Goal: Transaction & Acquisition: Book appointment/travel/reservation

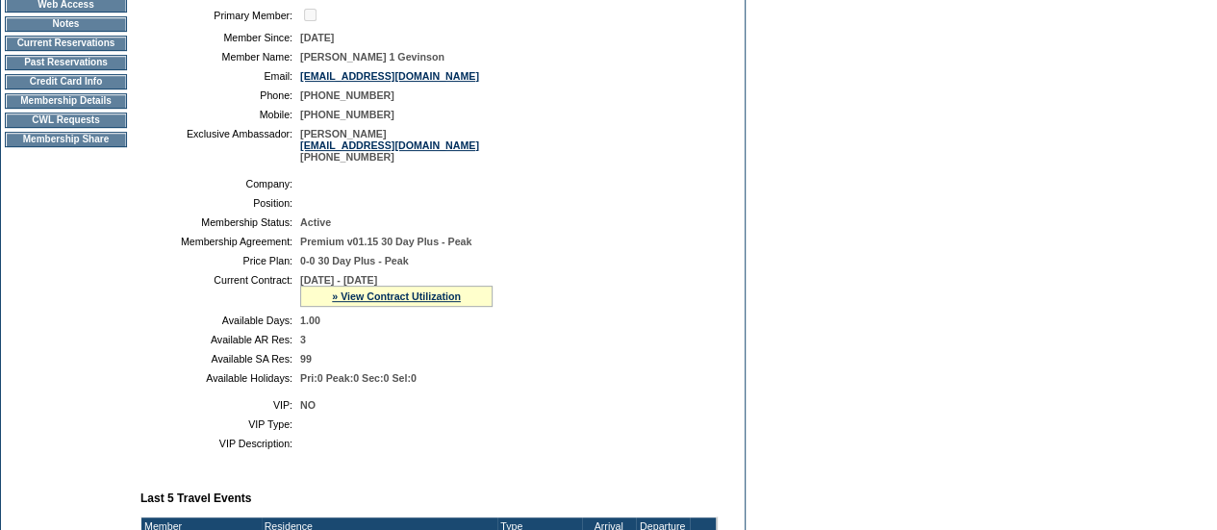
scroll to position [262, 0]
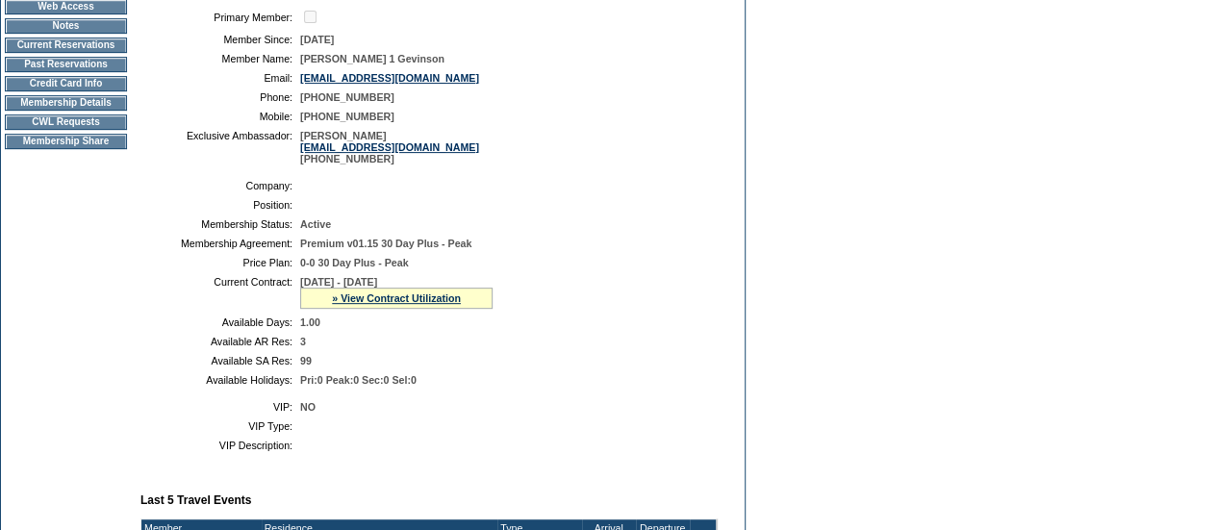
click at [96, 128] on td "CWL Requests" at bounding box center [66, 122] width 122 height 15
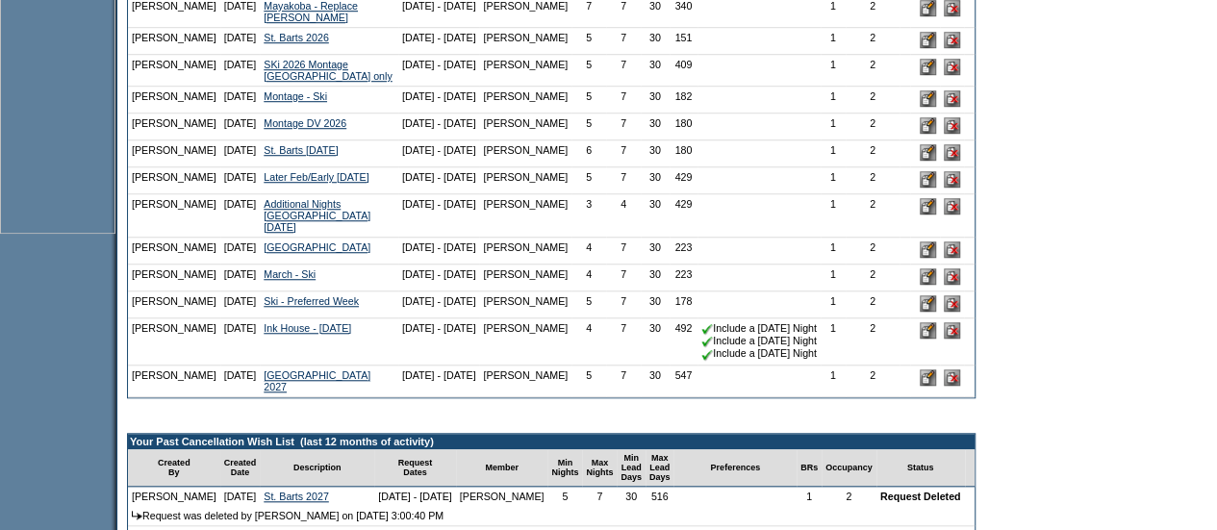
scroll to position [754, 0]
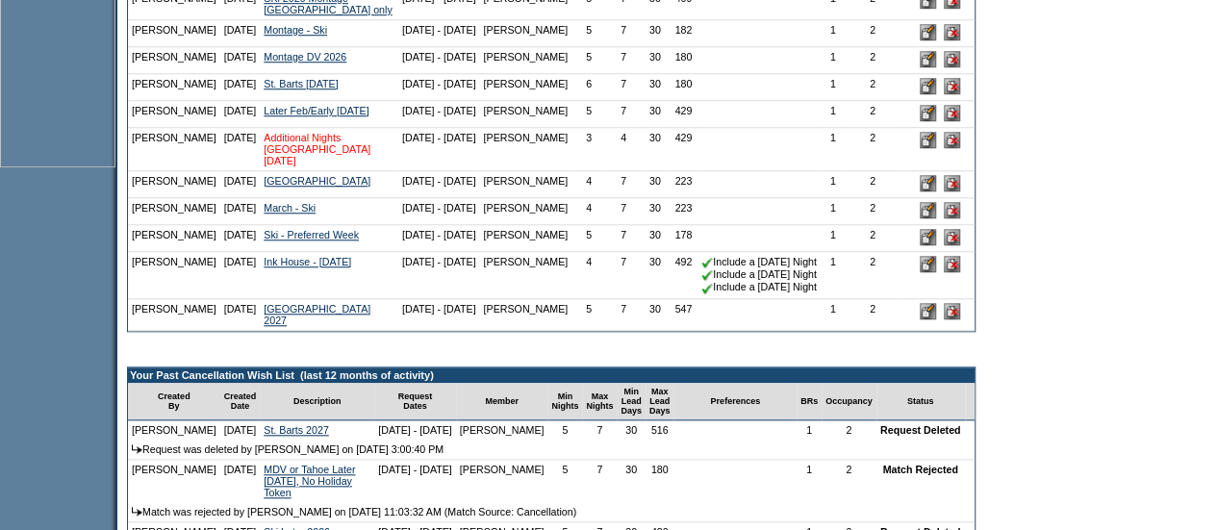
click at [297, 166] on link "Additional Nights Lake Tahoe March 2026" at bounding box center [317, 149] width 107 height 35
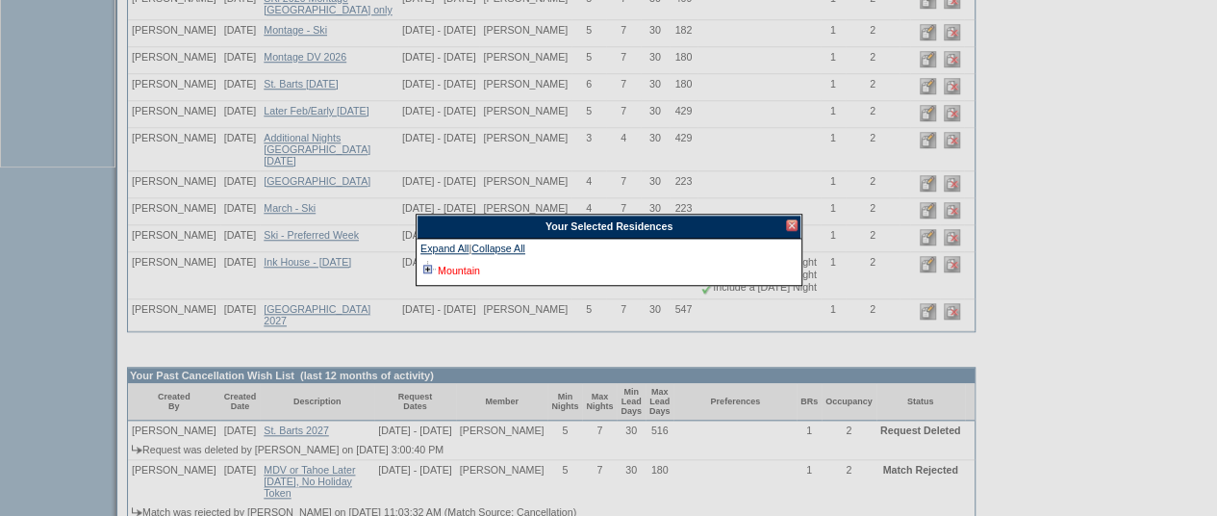
click at [443, 269] on link "Mountain" at bounding box center [459, 271] width 42 height 12
click at [790, 219] on div at bounding box center [792, 225] width 12 height 12
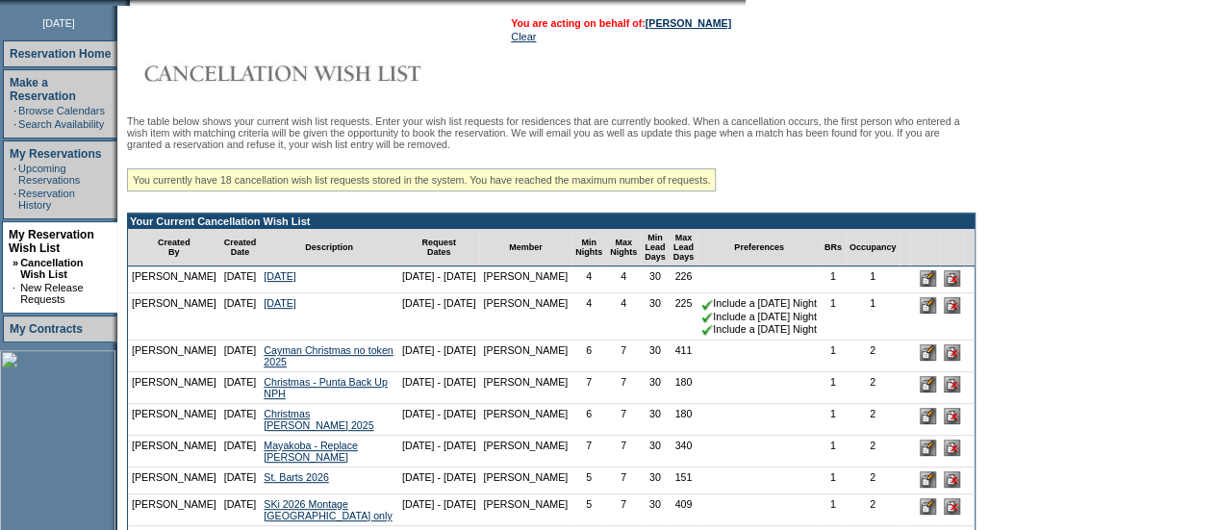
scroll to position [224, 0]
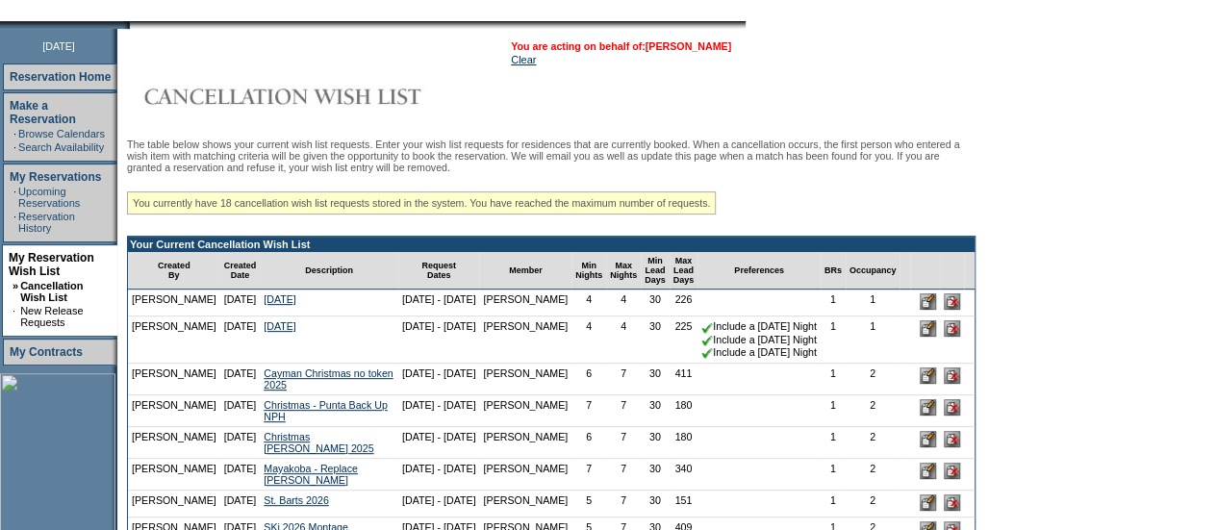
click at [701, 48] on link "[PERSON_NAME]" at bounding box center [689, 46] width 86 height 12
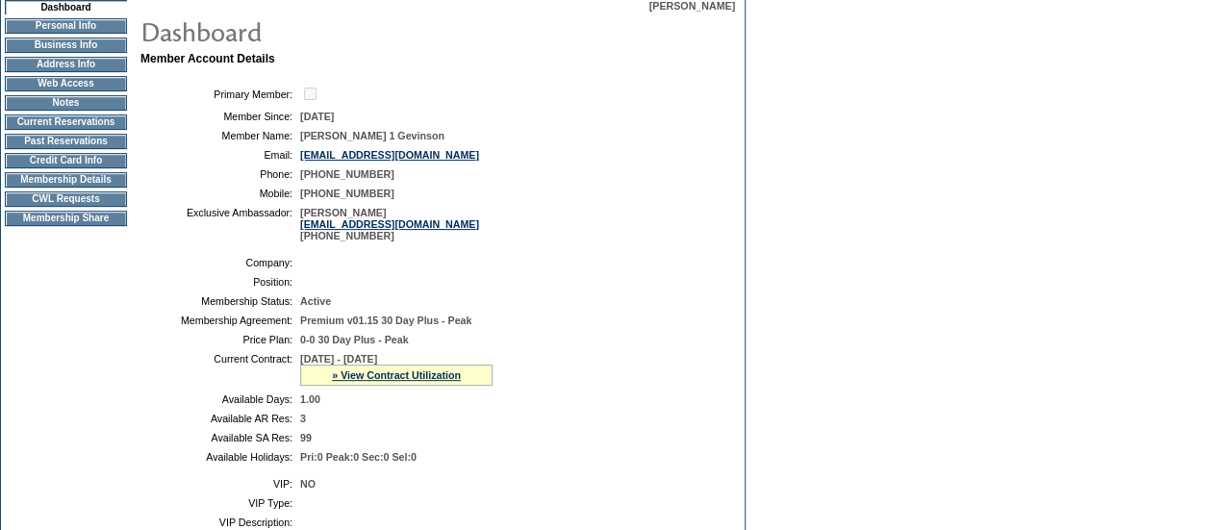
scroll to position [177, 0]
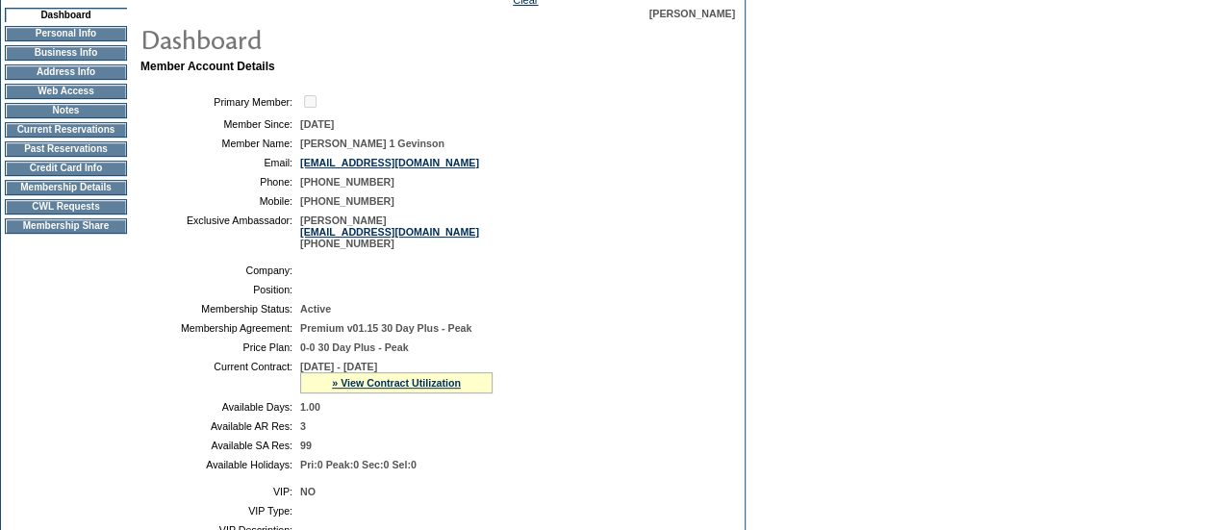
click at [90, 214] on td "CWL Requests" at bounding box center [66, 206] width 122 height 15
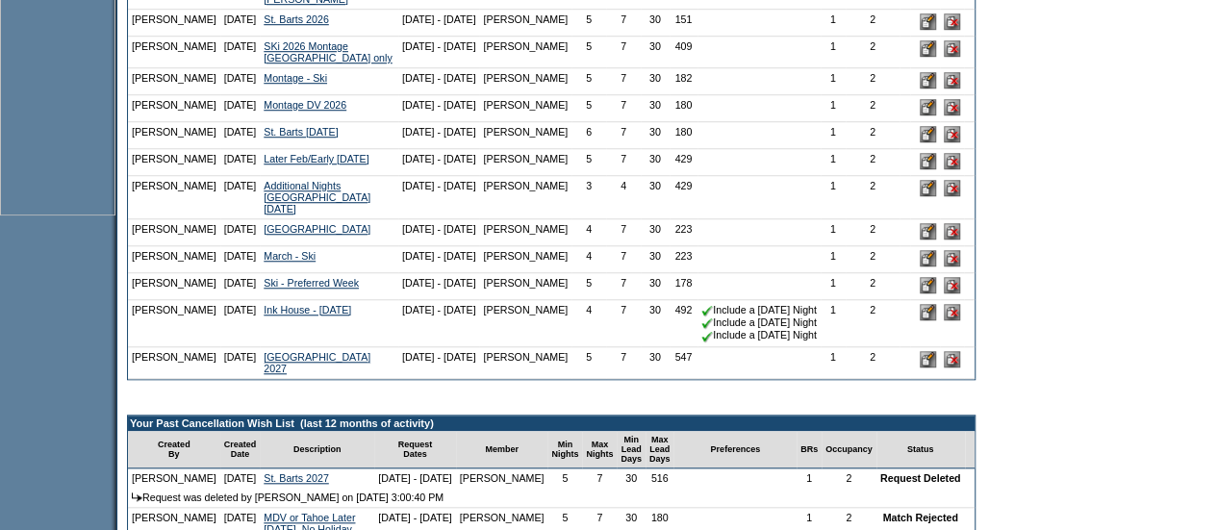
scroll to position [722, 0]
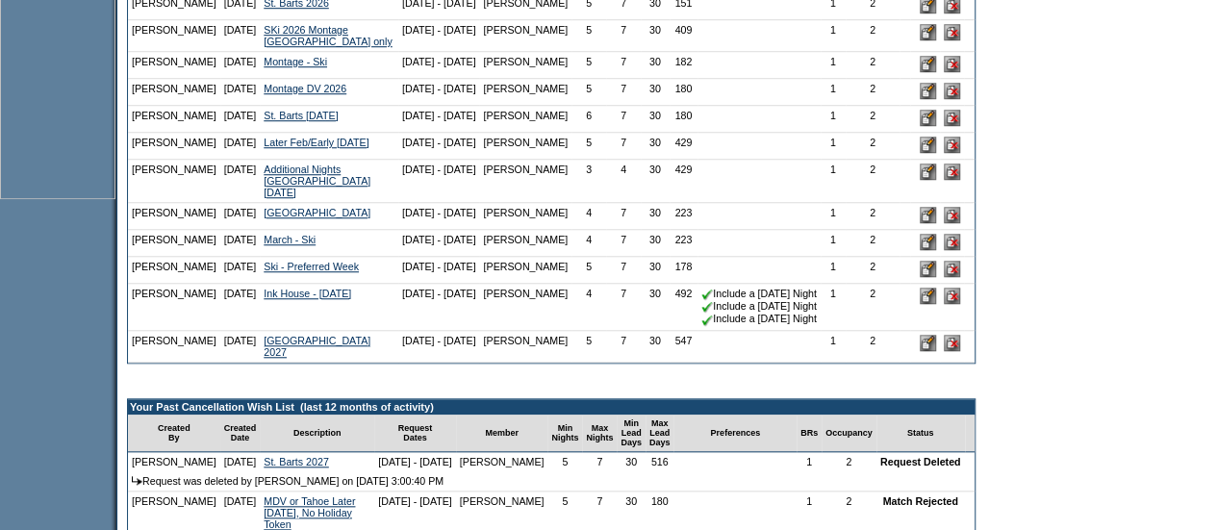
click at [957, 180] on input "image" at bounding box center [952, 172] width 16 height 16
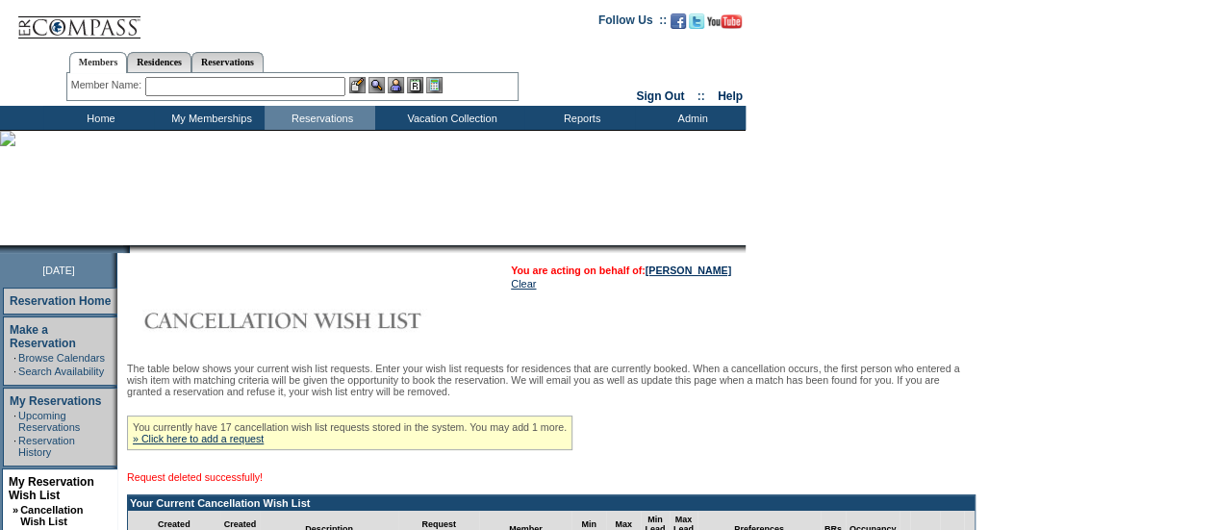
click at [181, 449] on div "You currently have 17 cancellation wish list requests stored in the system. You…" at bounding box center [350, 433] width 446 height 35
click at [175, 444] on link "» Click here to add a request" at bounding box center [198, 439] width 131 height 12
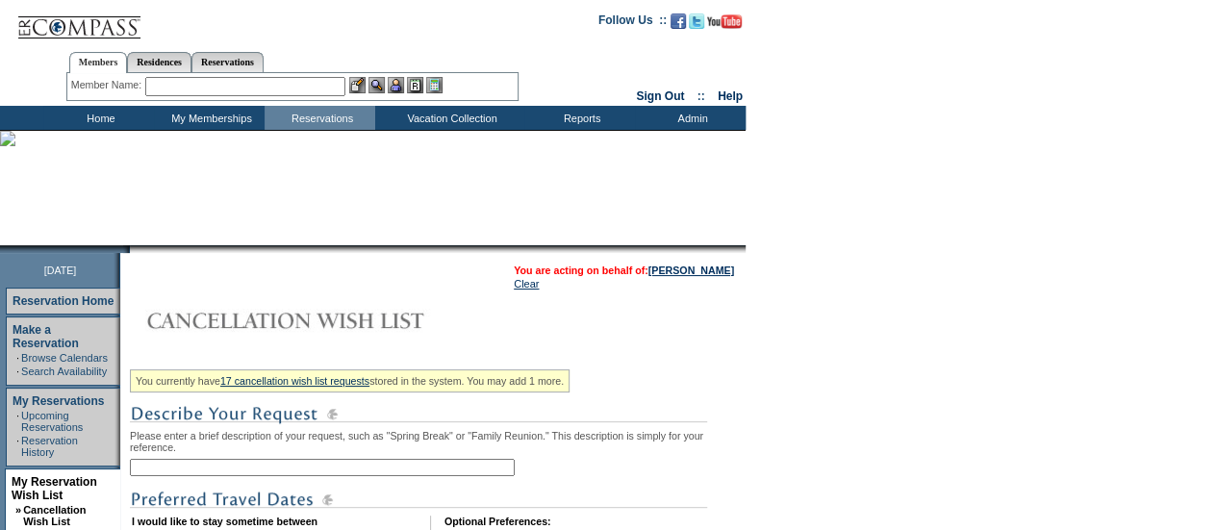
scroll to position [345, 0]
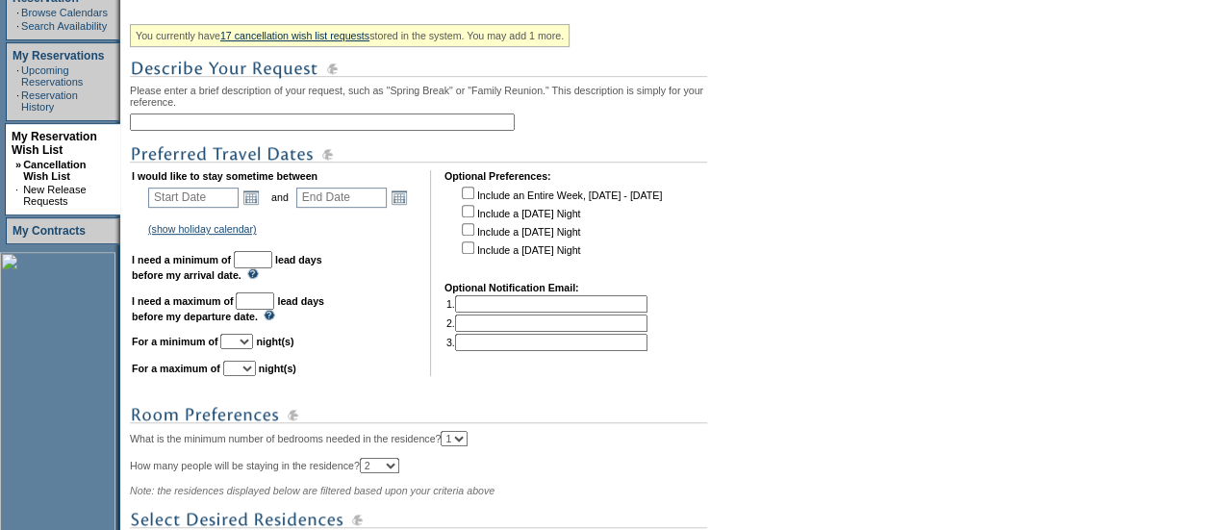
click at [201, 131] on input "text" at bounding box center [322, 122] width 385 height 17
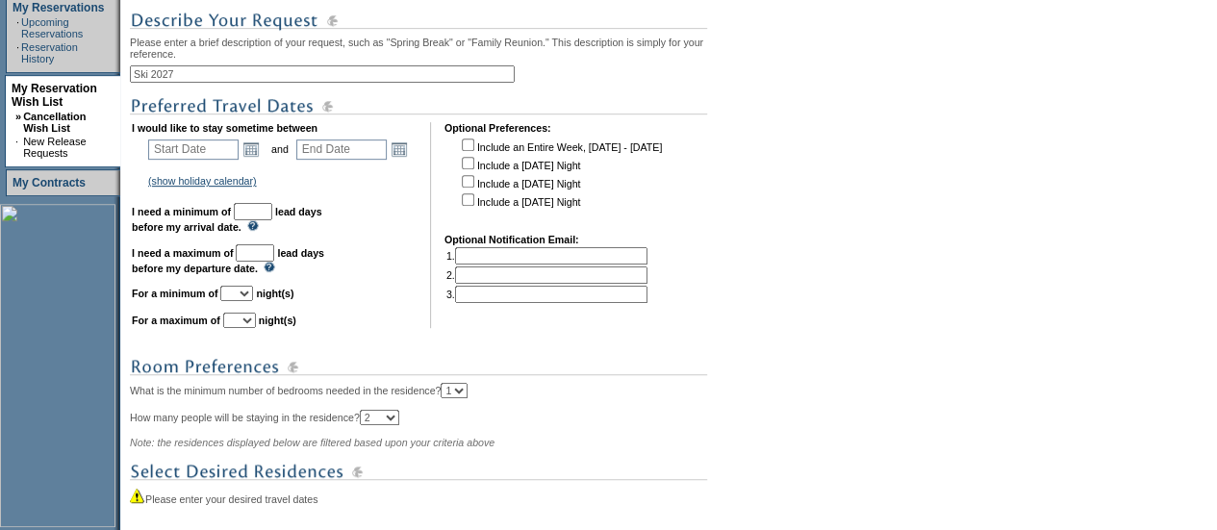
scroll to position [396, 0]
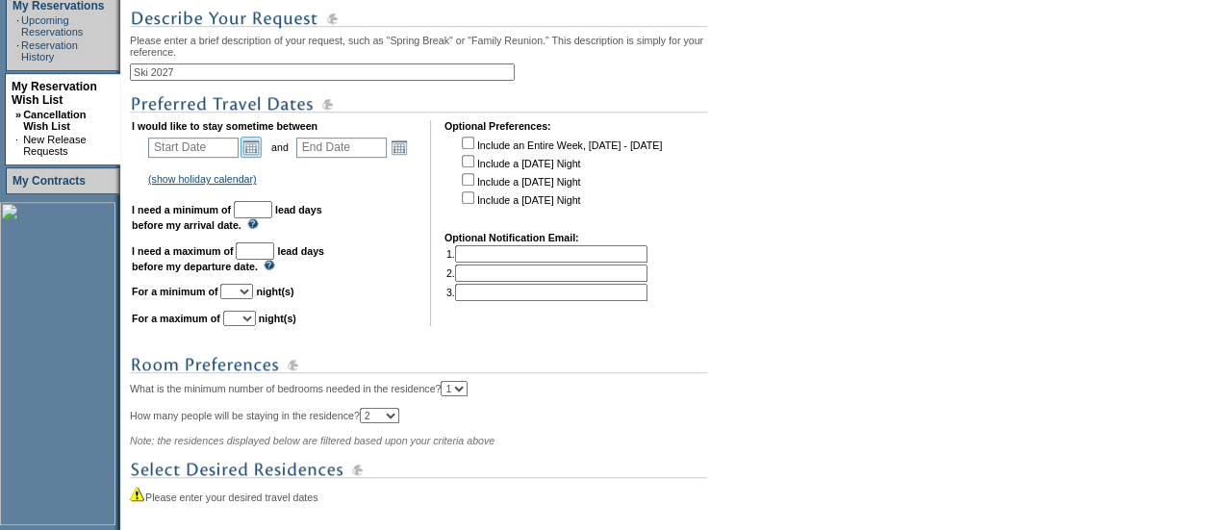
type input "Ski 2027"
click at [262, 154] on link "Open the calendar popup." at bounding box center [251, 147] width 21 height 21
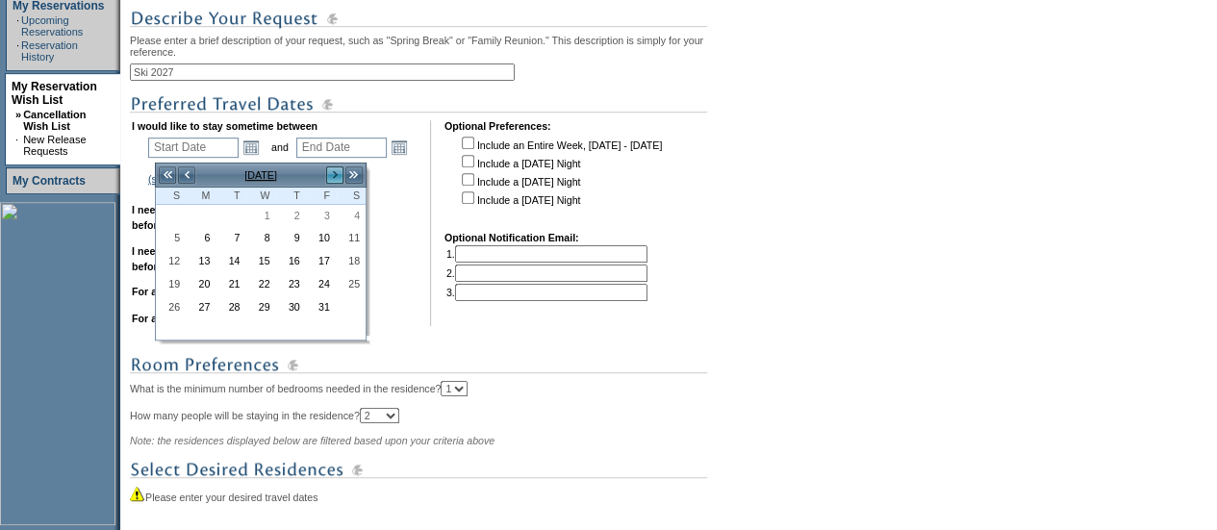
click at [338, 176] on link ">" at bounding box center [334, 175] width 19 height 19
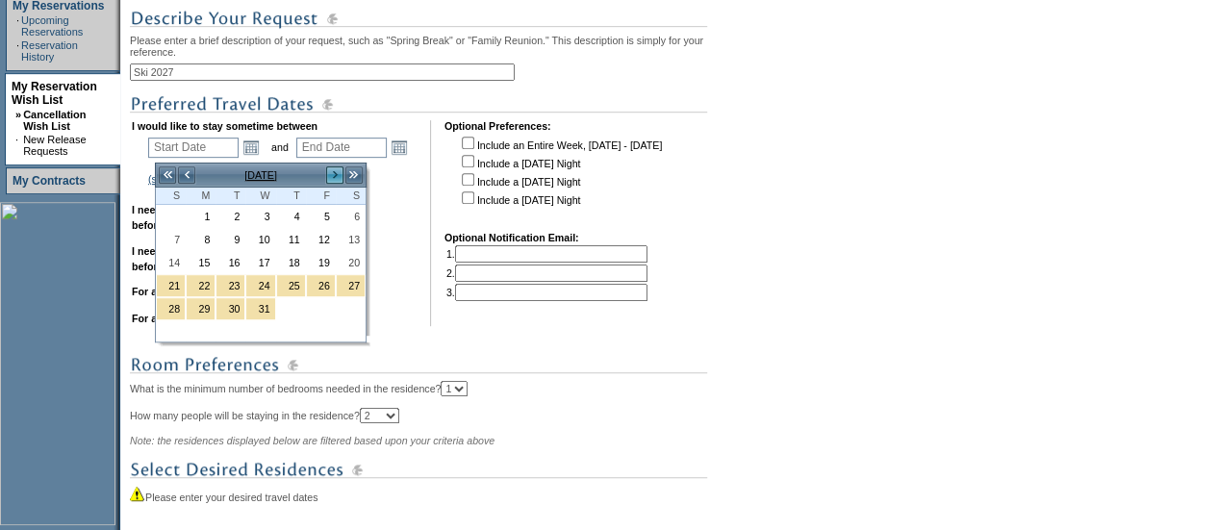
click at [338, 176] on link ">" at bounding box center [334, 175] width 19 height 19
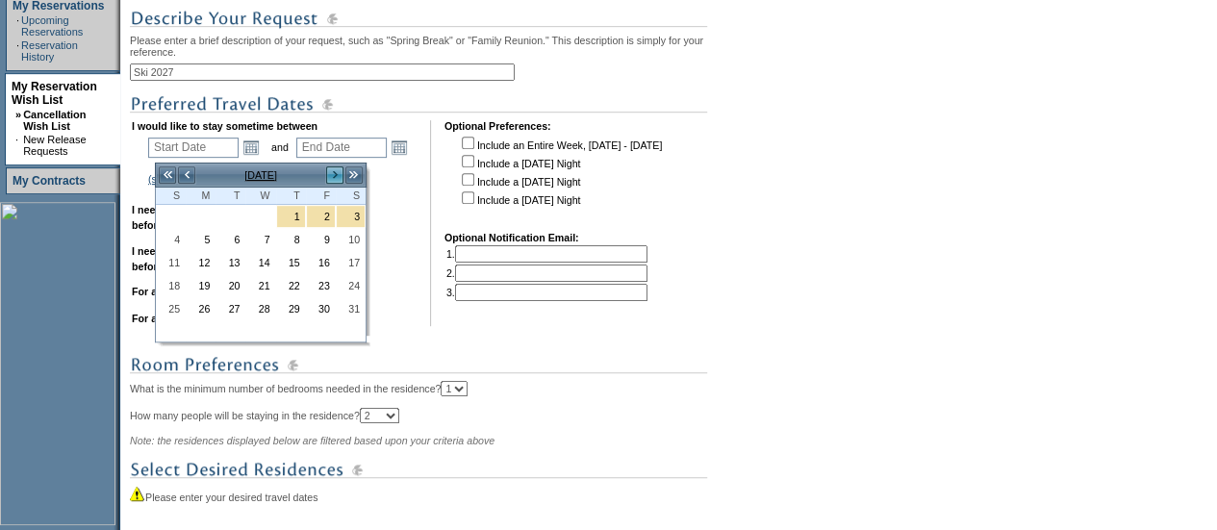
click at [338, 176] on link ">" at bounding box center [334, 175] width 19 height 19
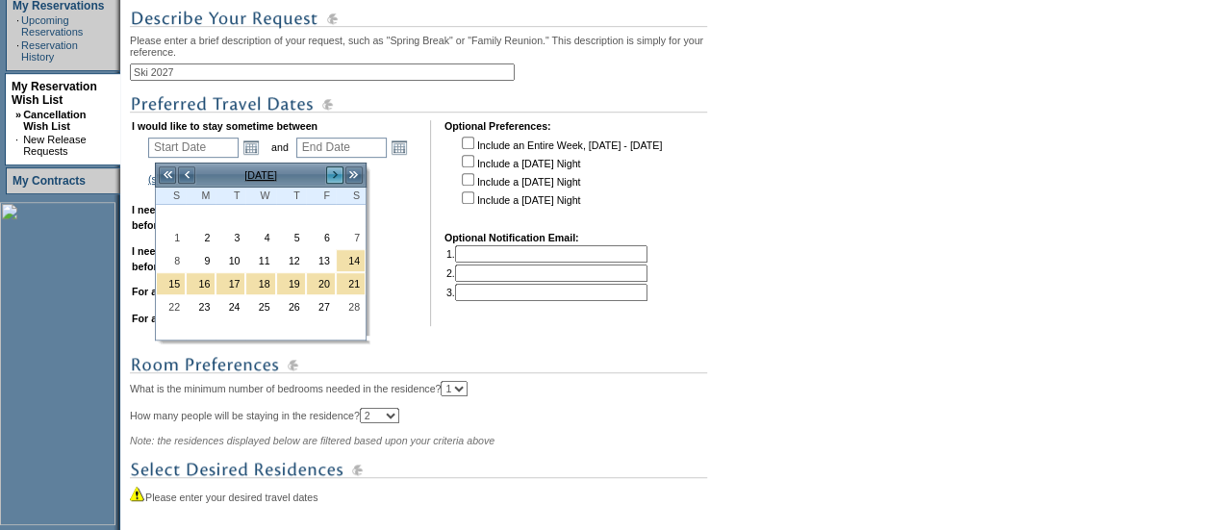
click at [338, 176] on link ">" at bounding box center [334, 175] width 19 height 19
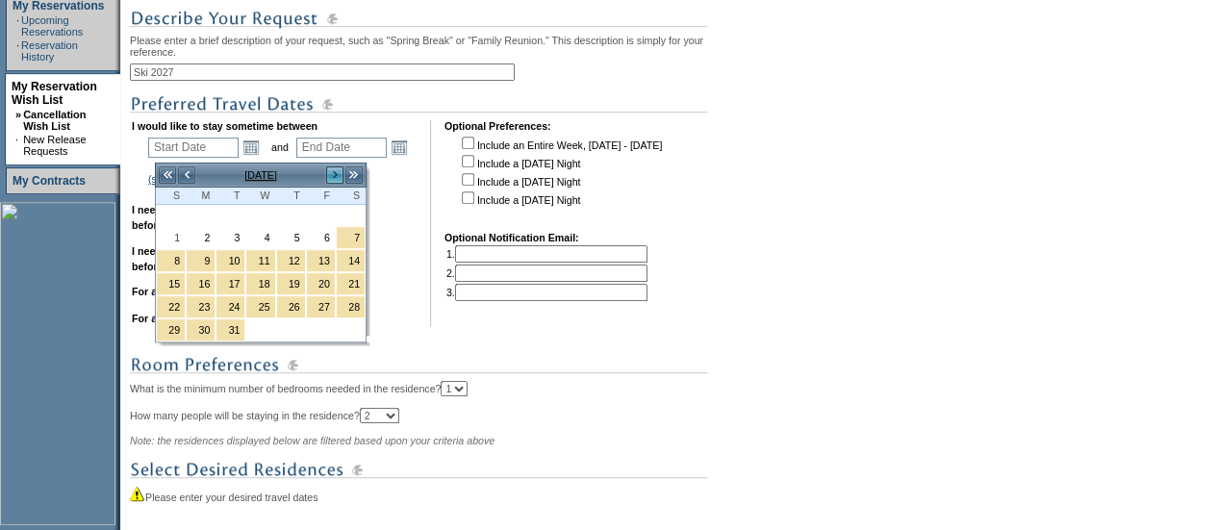
click at [338, 176] on link ">" at bounding box center [334, 175] width 19 height 19
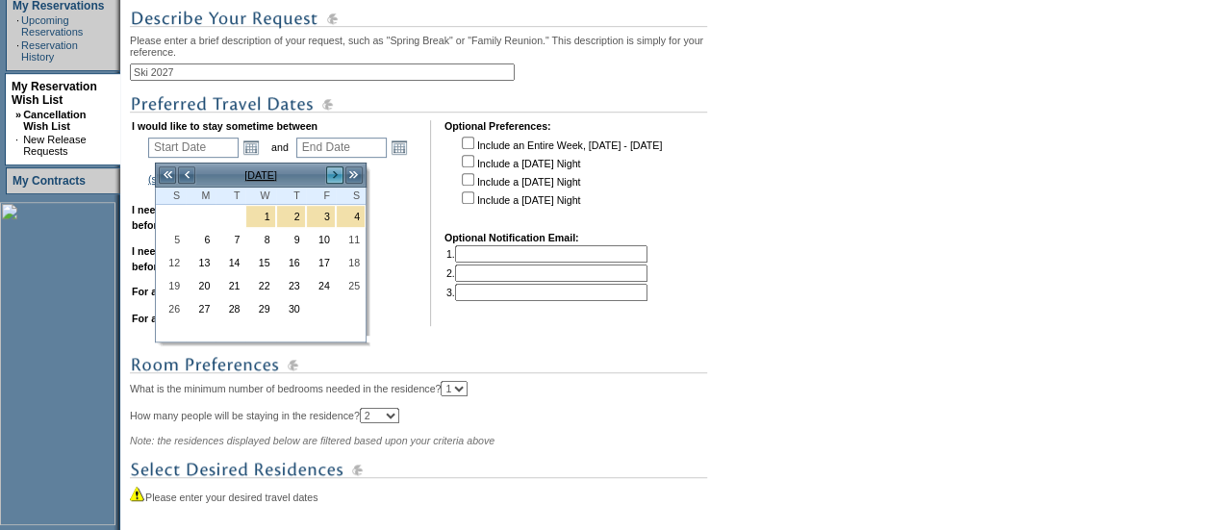
click at [338, 176] on link ">" at bounding box center [334, 175] width 19 height 19
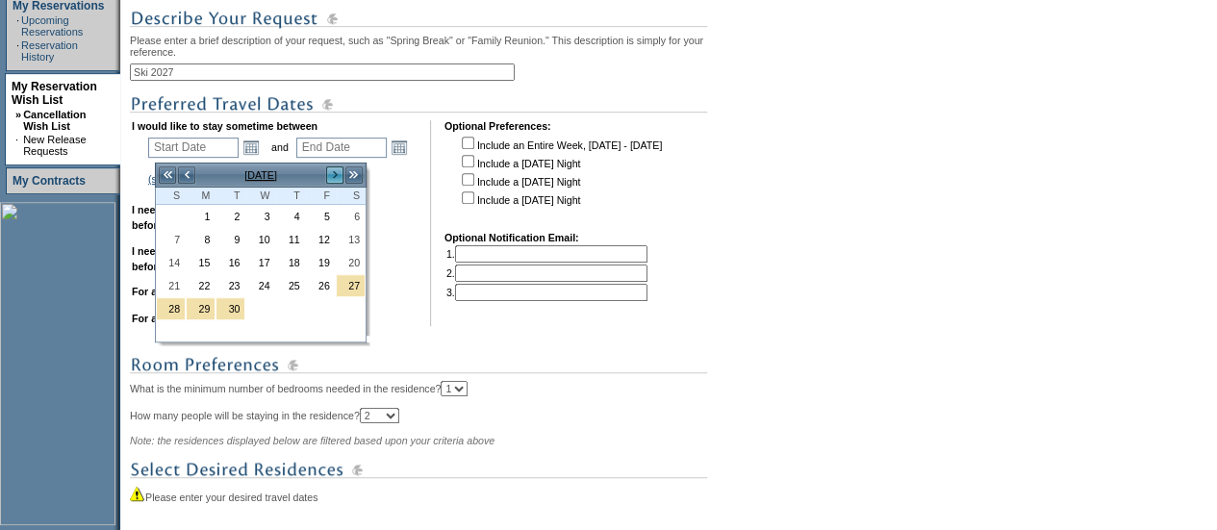
click at [338, 176] on link ">" at bounding box center [334, 175] width 19 height 19
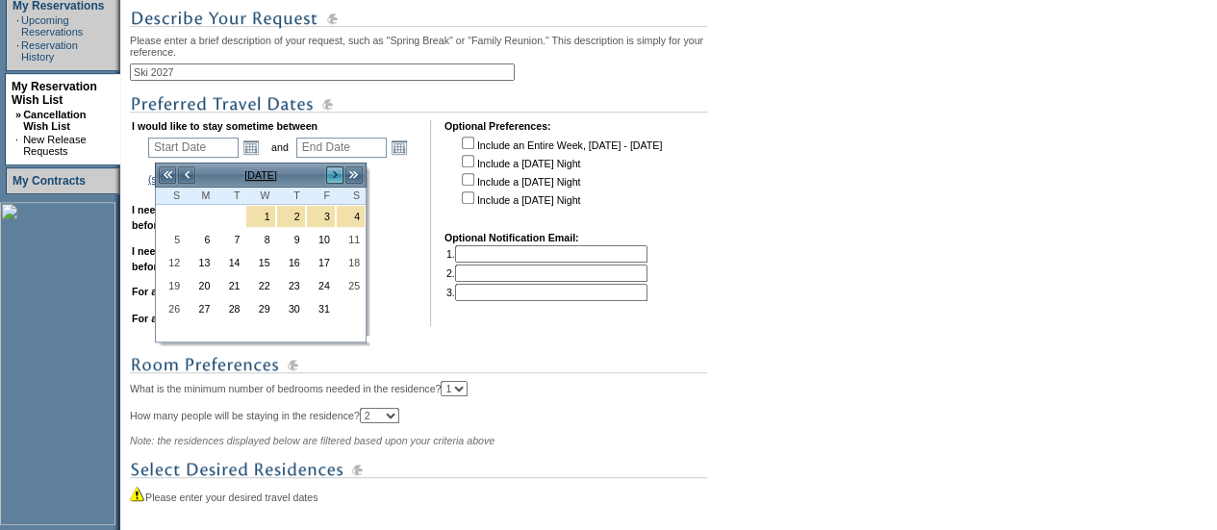
click at [338, 176] on link ">" at bounding box center [334, 175] width 19 height 19
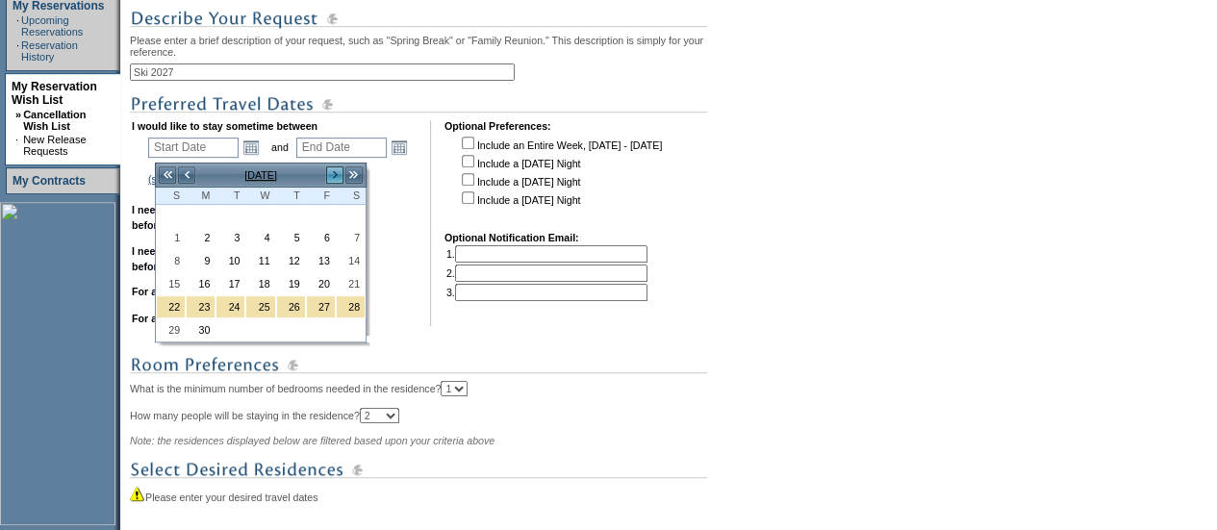
click at [338, 176] on link ">" at bounding box center [334, 175] width 19 height 19
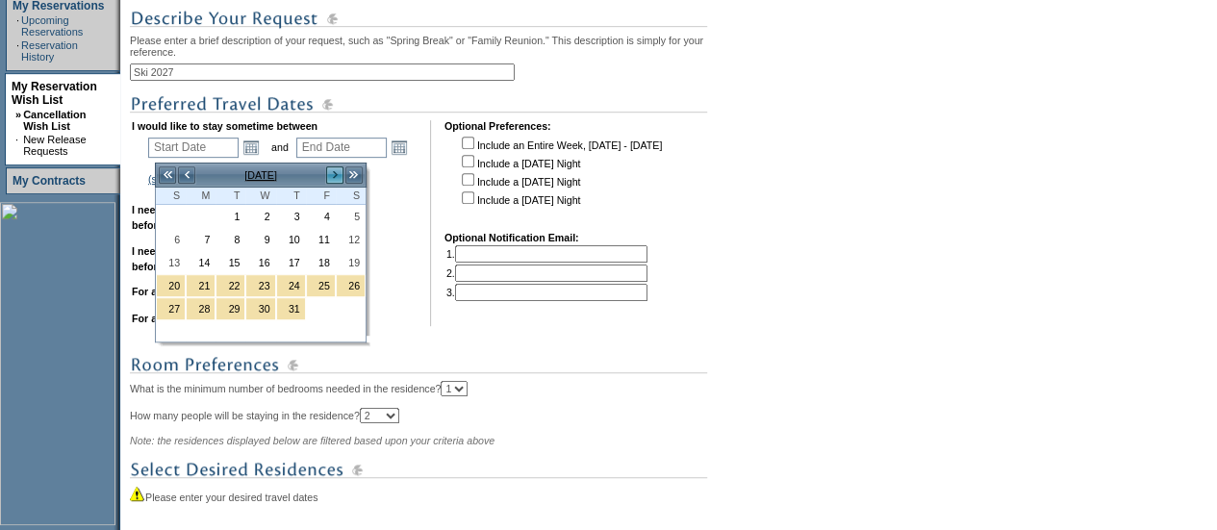
click at [338, 176] on link ">" at bounding box center [334, 175] width 19 height 19
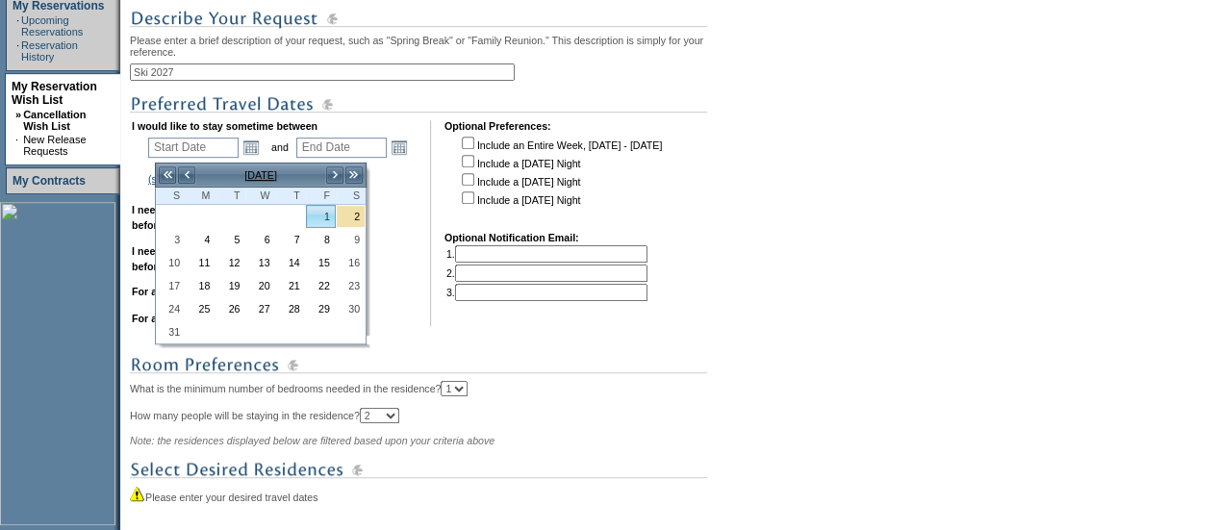
click at [324, 211] on link "1" at bounding box center [321, 216] width 28 height 21
type input "2027-01-01"
type input "2027-01-02"
type input "1/1/2027"
type input "1/2/2027"
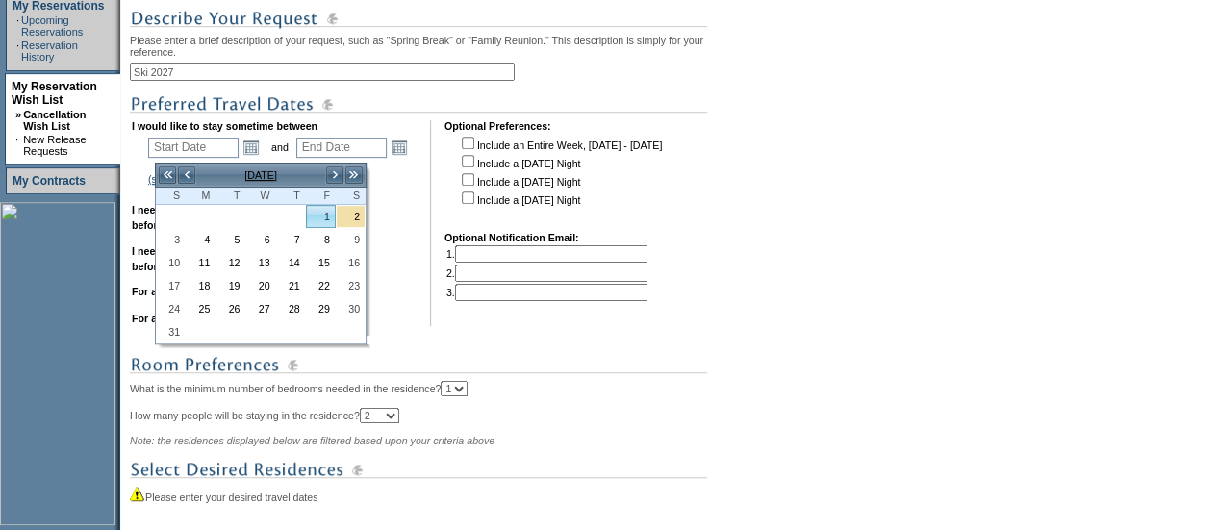
type input "458"
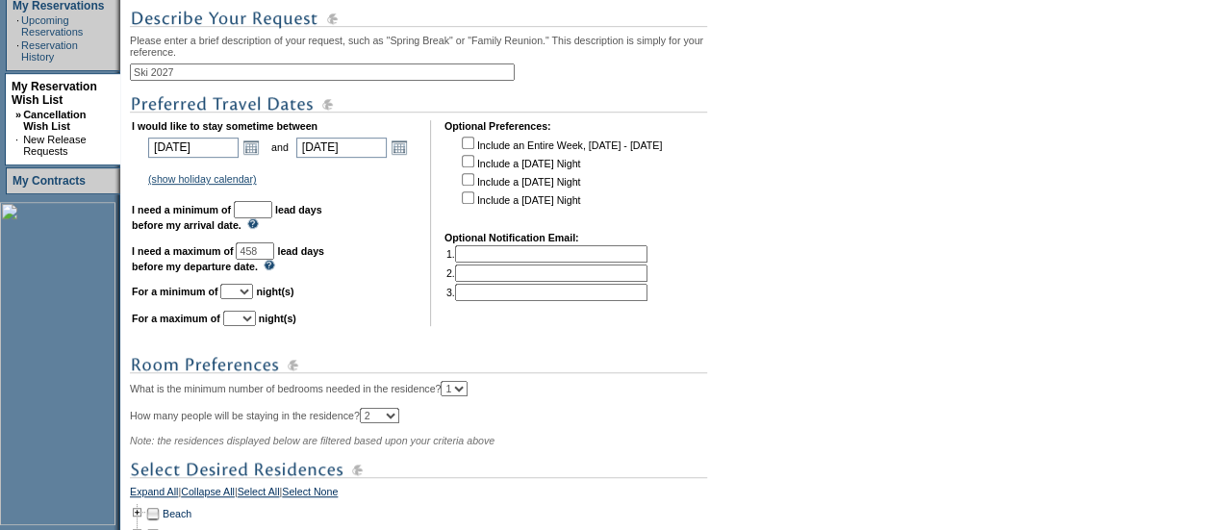
click at [246, 151] on td "Open the calendar popup. << < January 2027 > >> S M T W T F S 1 2 3 4 5 6 7 8 9…" at bounding box center [251, 147] width 25 height 21
click at [256, 153] on link "Open the calendar popup." at bounding box center [251, 147] width 21 height 21
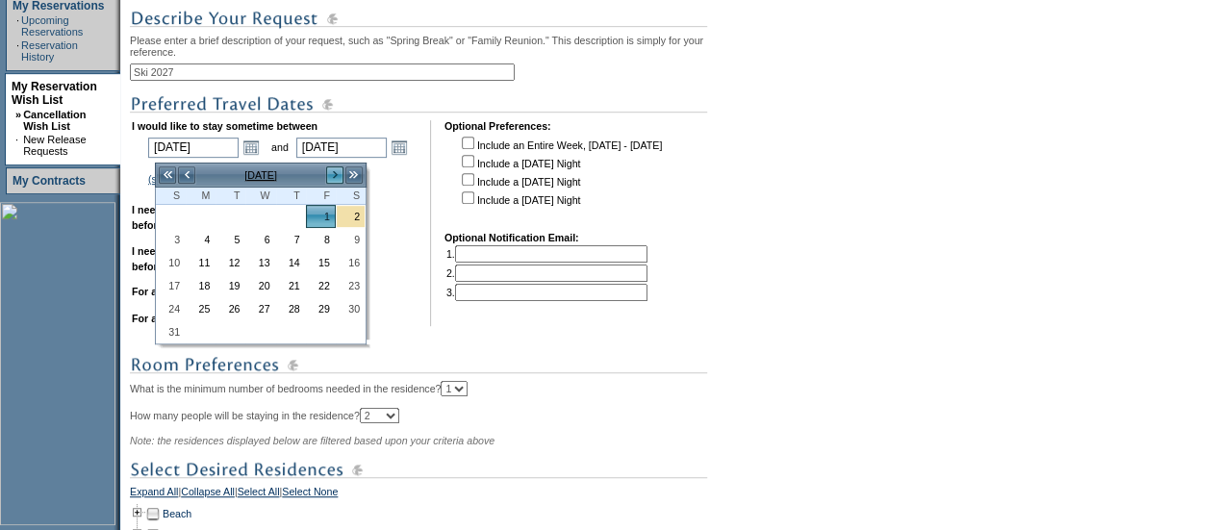
click at [336, 174] on link ">" at bounding box center [334, 175] width 19 height 19
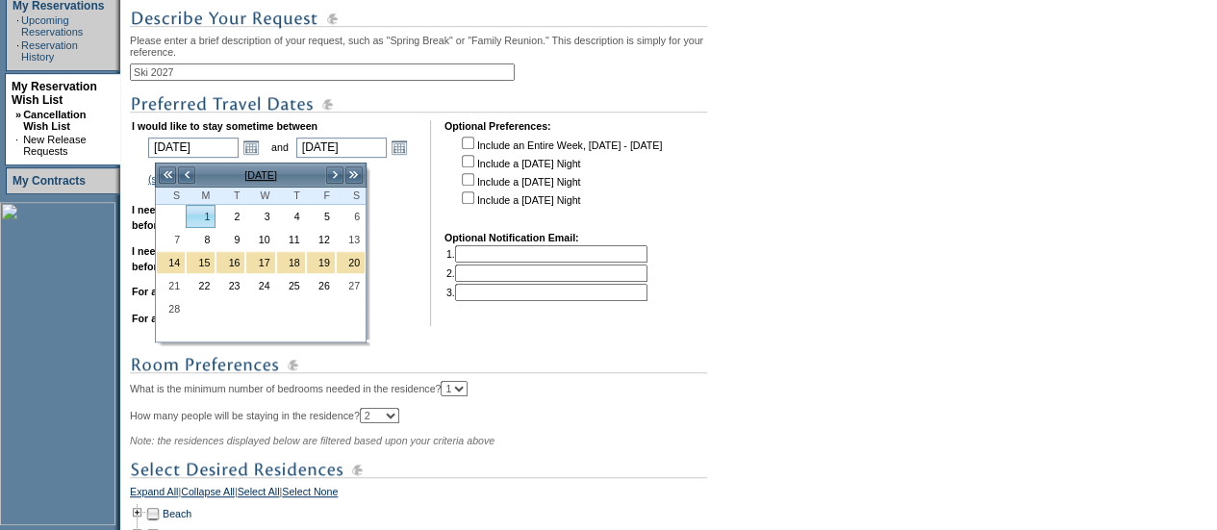
click at [200, 208] on link "1" at bounding box center [201, 216] width 28 height 21
type input "2027-02-01"
type input "2027-02-02"
type input "2/1/2027"
type input "2/2/2027"
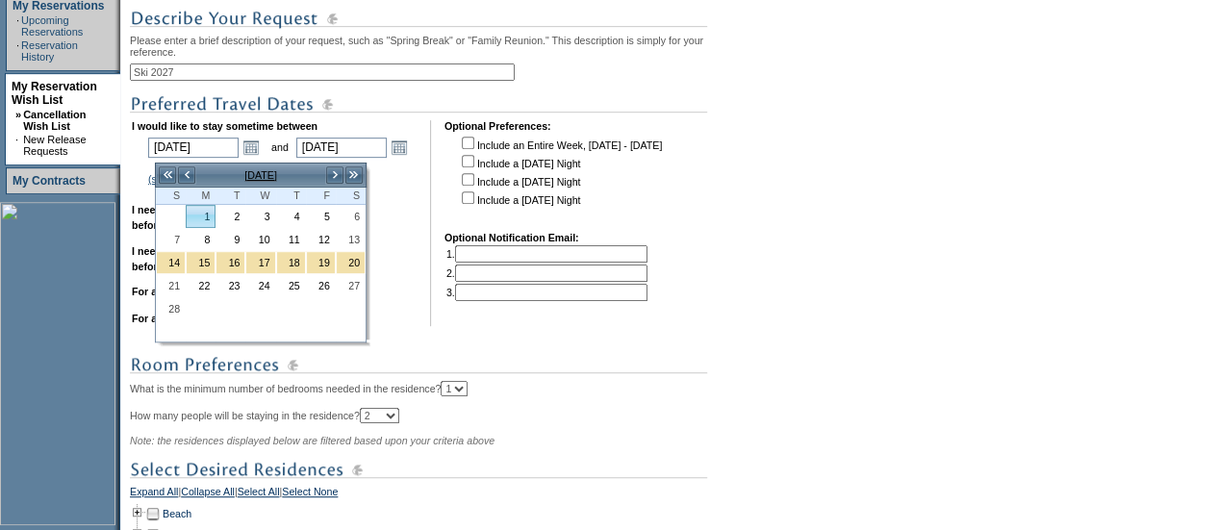
type input "489"
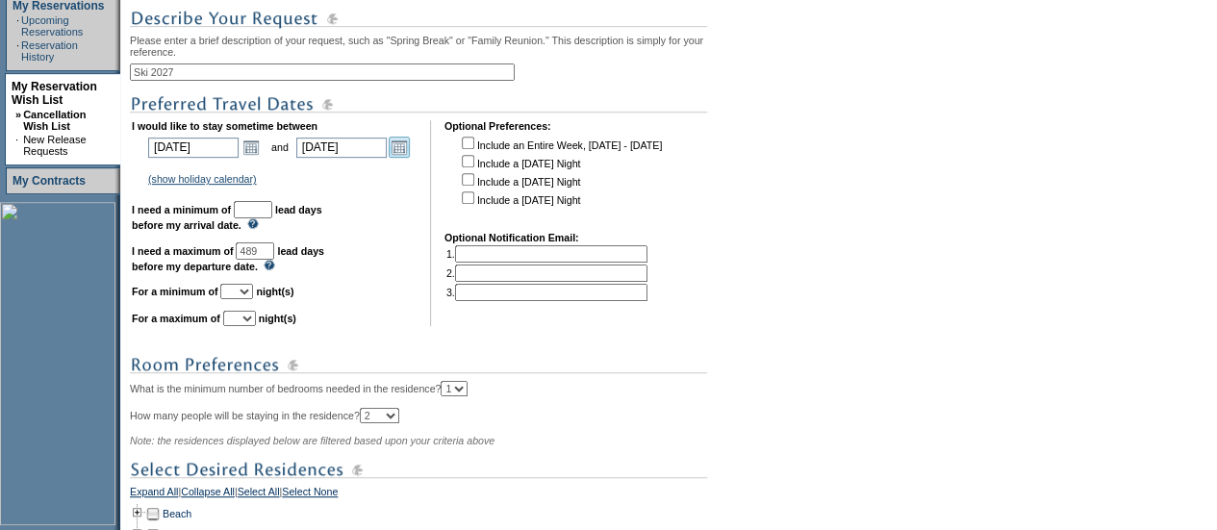
click at [404, 158] on link "Open the calendar popup." at bounding box center [399, 147] width 21 height 21
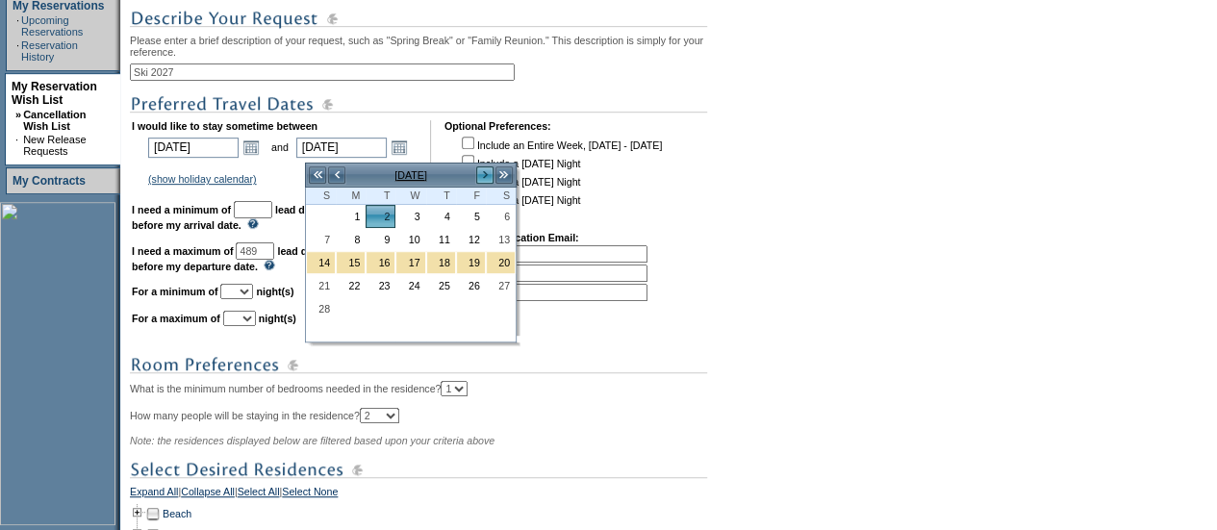
click at [489, 176] on link ">" at bounding box center [484, 175] width 19 height 19
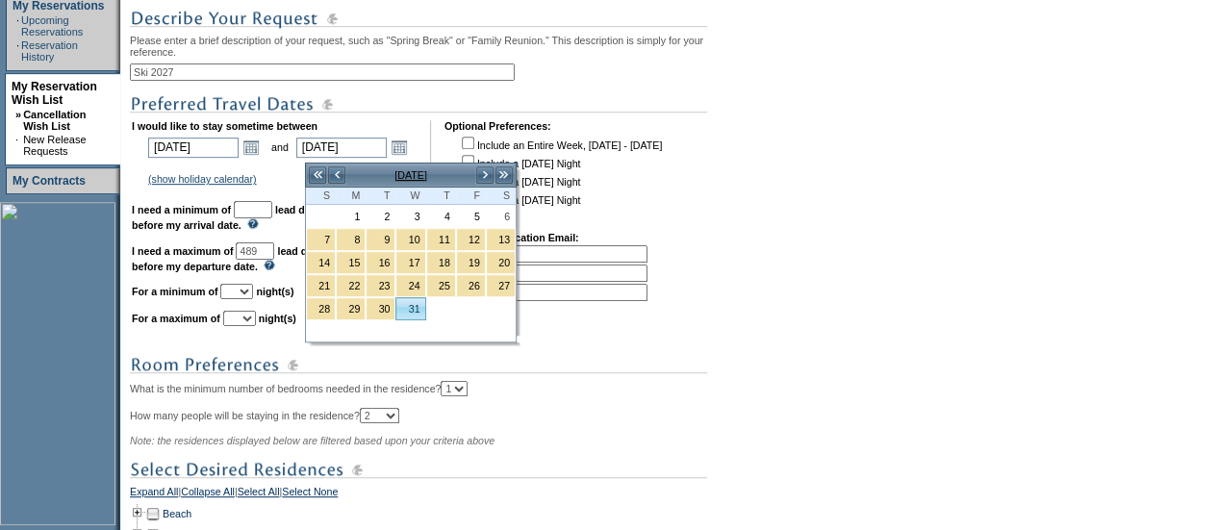
click at [410, 305] on link "31" at bounding box center [410, 308] width 28 height 21
type input "2027-03-31"
type input "3/31/2027"
type input "546"
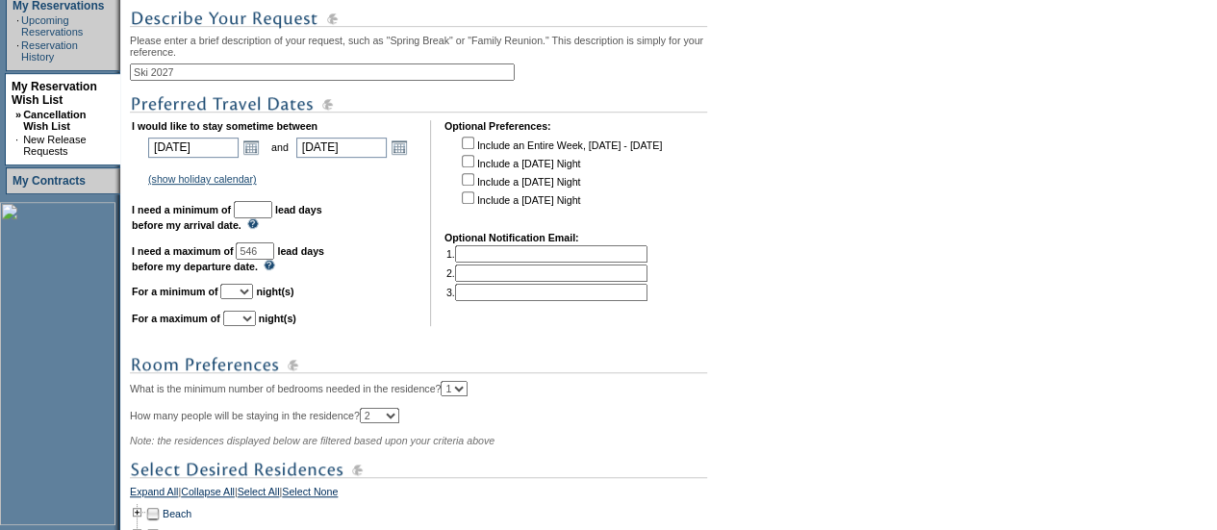
click at [272, 218] on input "text" at bounding box center [253, 209] width 38 height 17
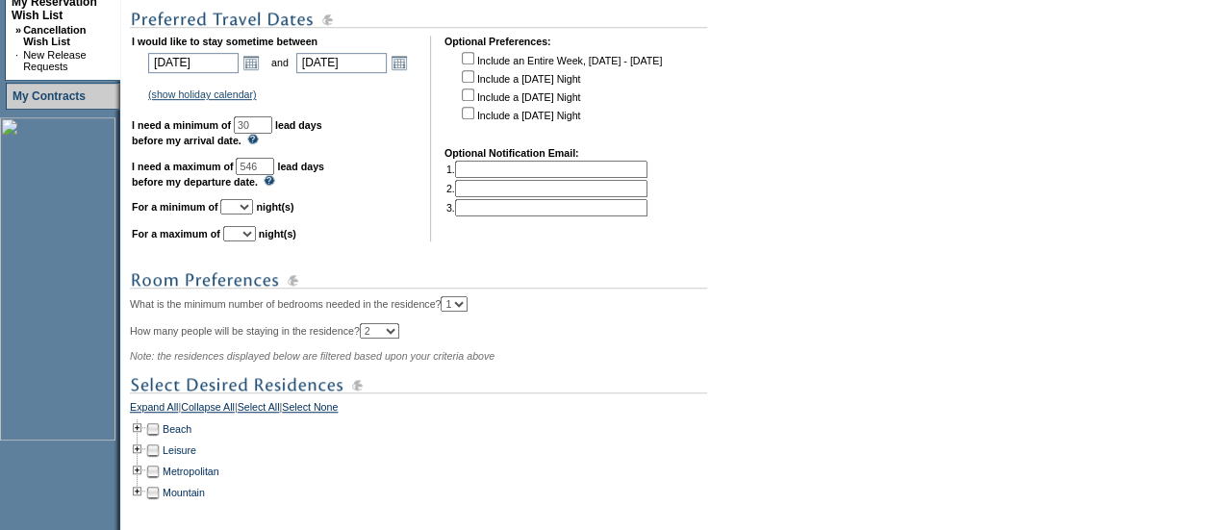
type input "30"
click at [253, 209] on select "1 2 3 4 5 6 7 8 9 10 11 12 13 14" at bounding box center [236, 206] width 33 height 15
select select "7"
click at [243, 208] on select "1 2 3 4 5 6 7 8 9 10 11 12 13 14" at bounding box center [236, 206] width 33 height 15
click at [255, 242] on select "1 2 3 4 5 6 7 8 9 10 11 12 13 14" at bounding box center [239, 233] width 33 height 15
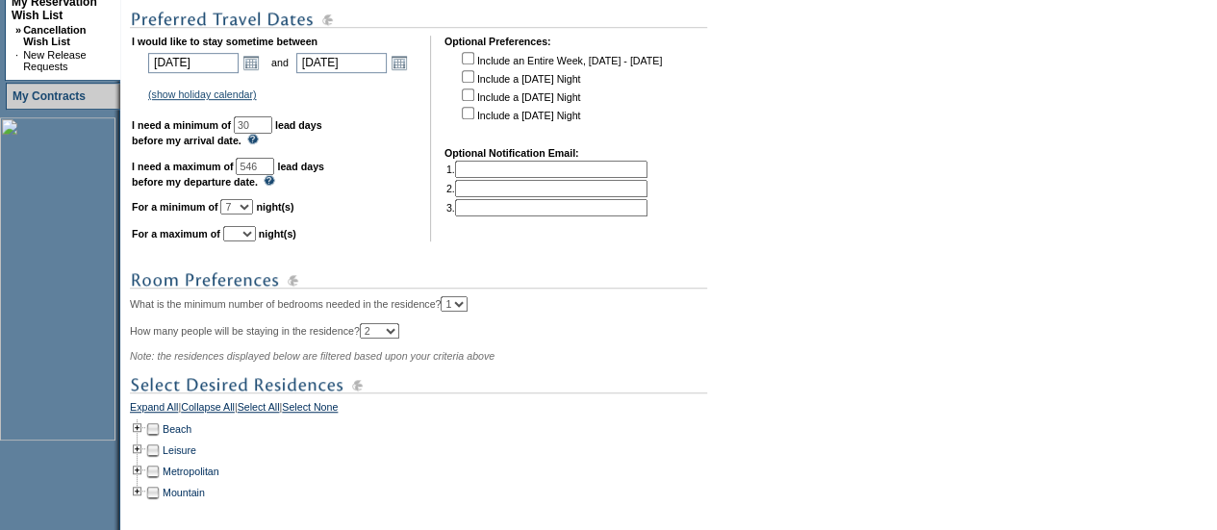
select select "7"
click at [246, 235] on select "1 2 3 4 5 6 7 8 9 10 11 12 13 14" at bounding box center [239, 233] width 33 height 15
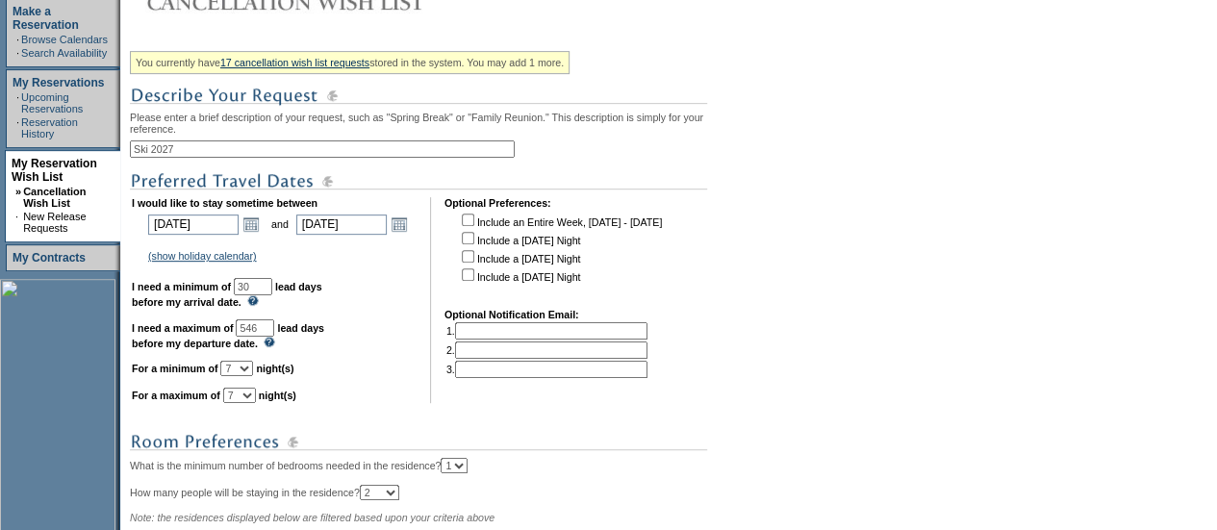
click at [212, 150] on input "Ski 2027" at bounding box center [322, 149] width 385 height 17
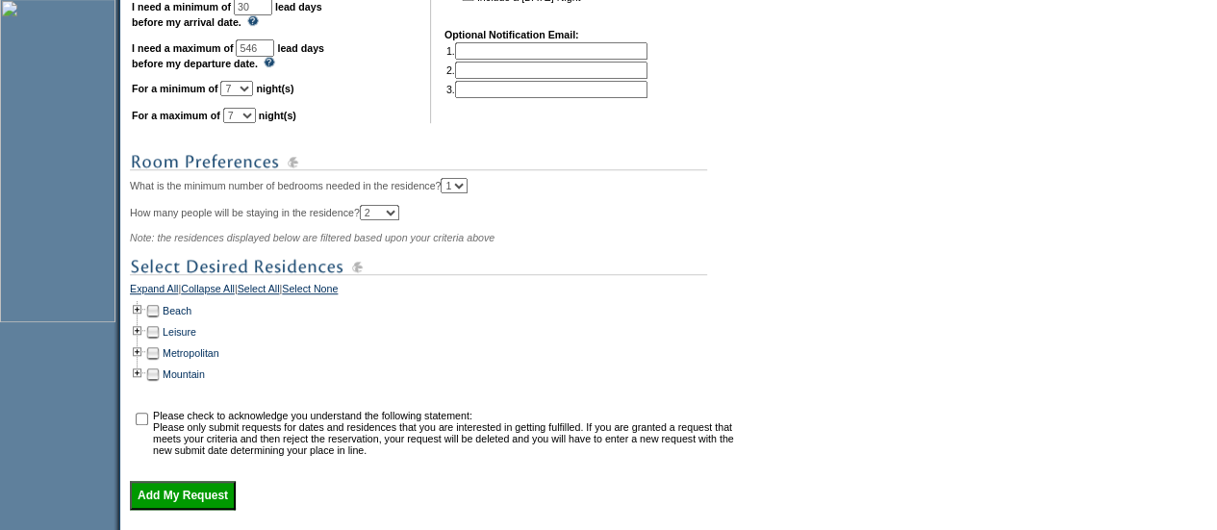
scroll to position [609, 0]
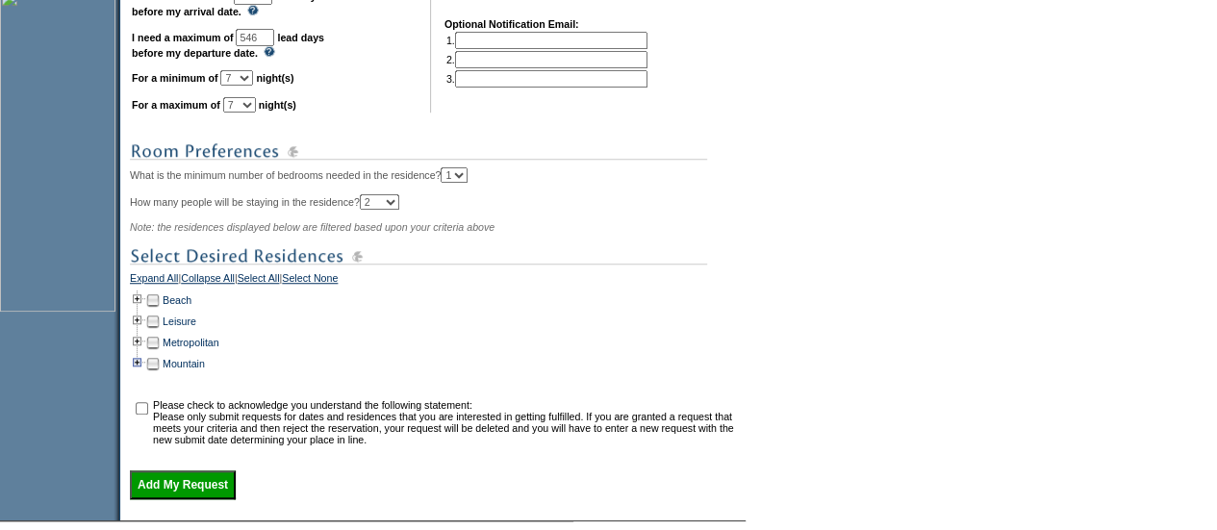
type input "Ski 2027 Broad"
click at [145, 373] on td at bounding box center [137, 363] width 15 height 21
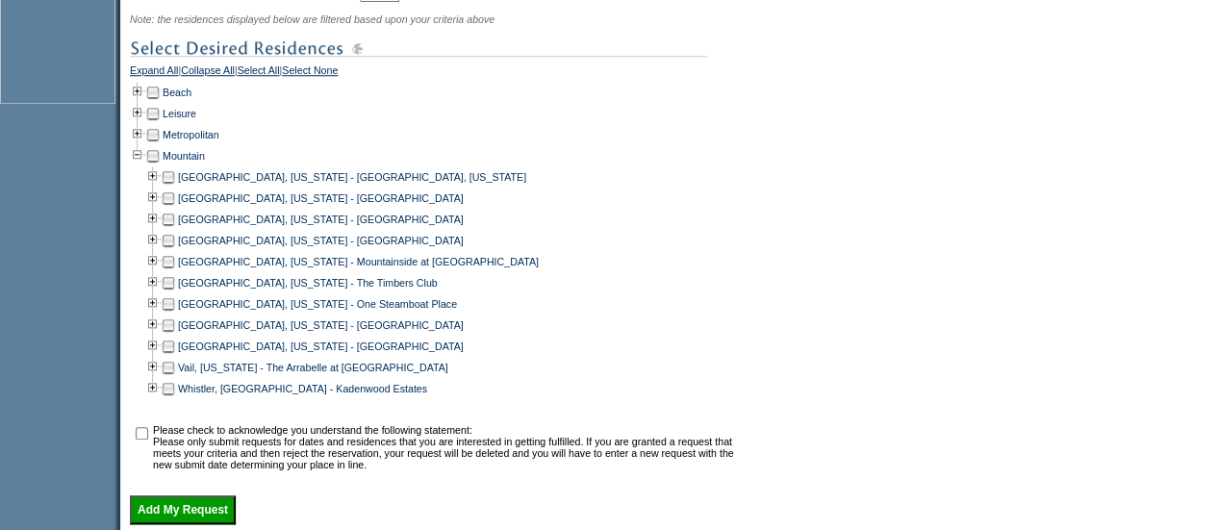
scroll to position [841, 0]
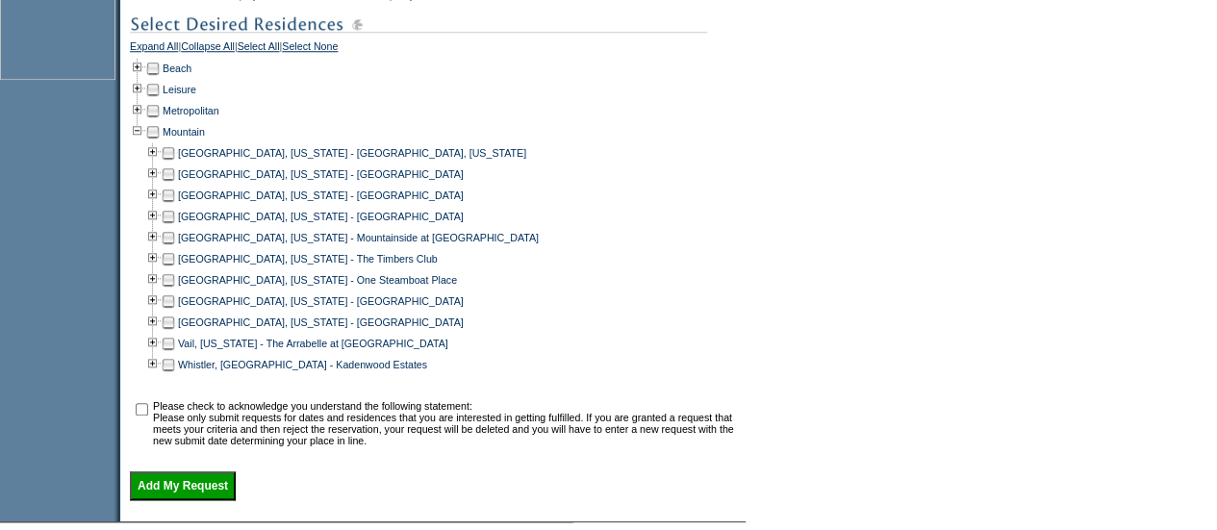
click at [156, 142] on td at bounding box center [152, 131] width 15 height 21
click at [175, 227] on td at bounding box center [168, 216] width 15 height 21
click at [145, 416] on input "checkbox" at bounding box center [142, 409] width 13 height 13
checkbox input "true"
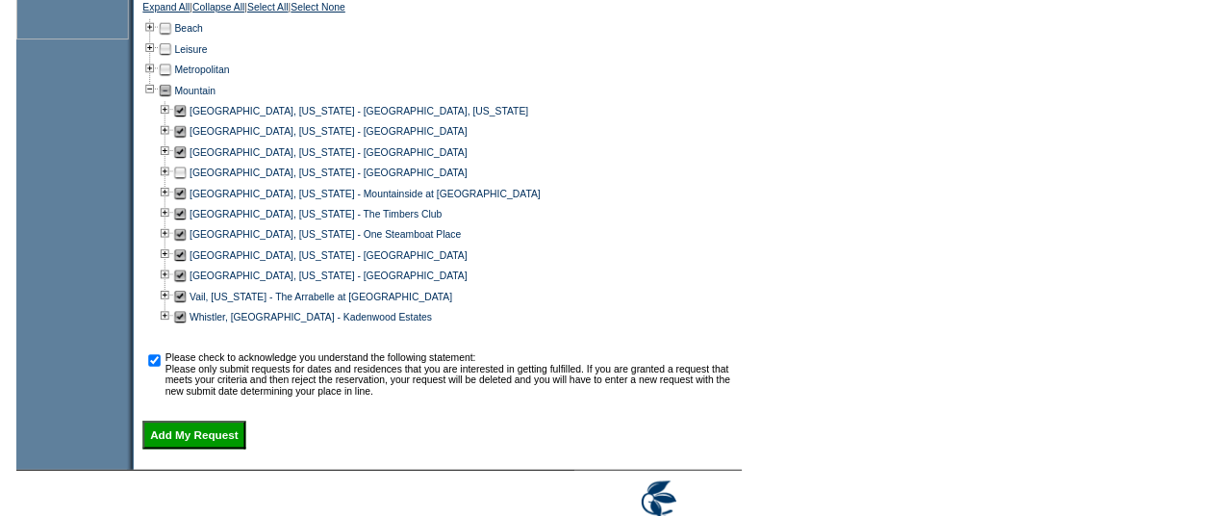
scroll to position [882, 0]
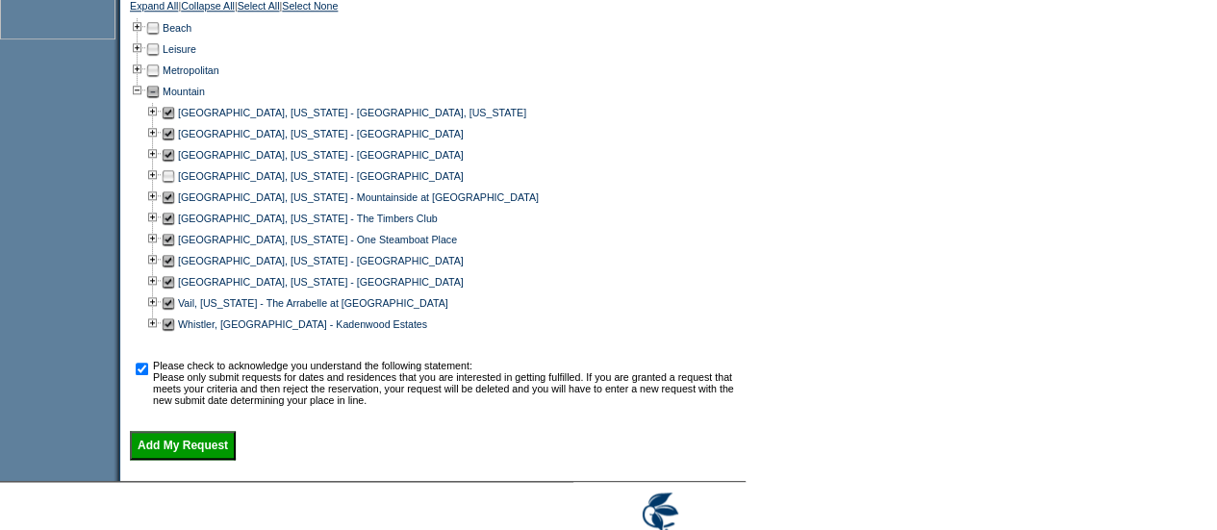
click at [197, 460] on input "Add My Request" at bounding box center [183, 445] width 106 height 29
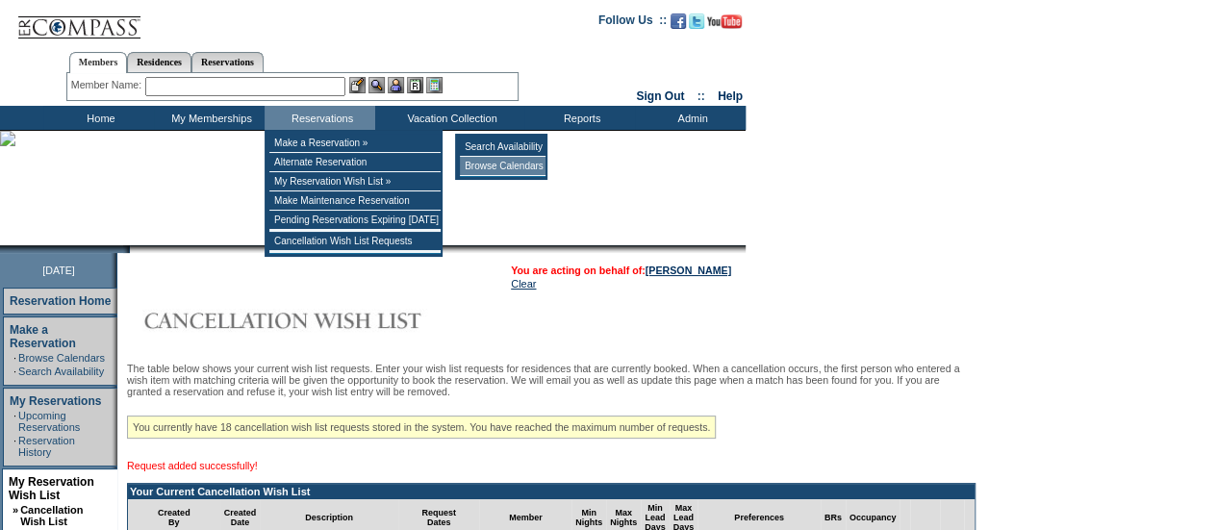
click at [502, 165] on td "Browse Calendars" at bounding box center [503, 166] width 86 height 19
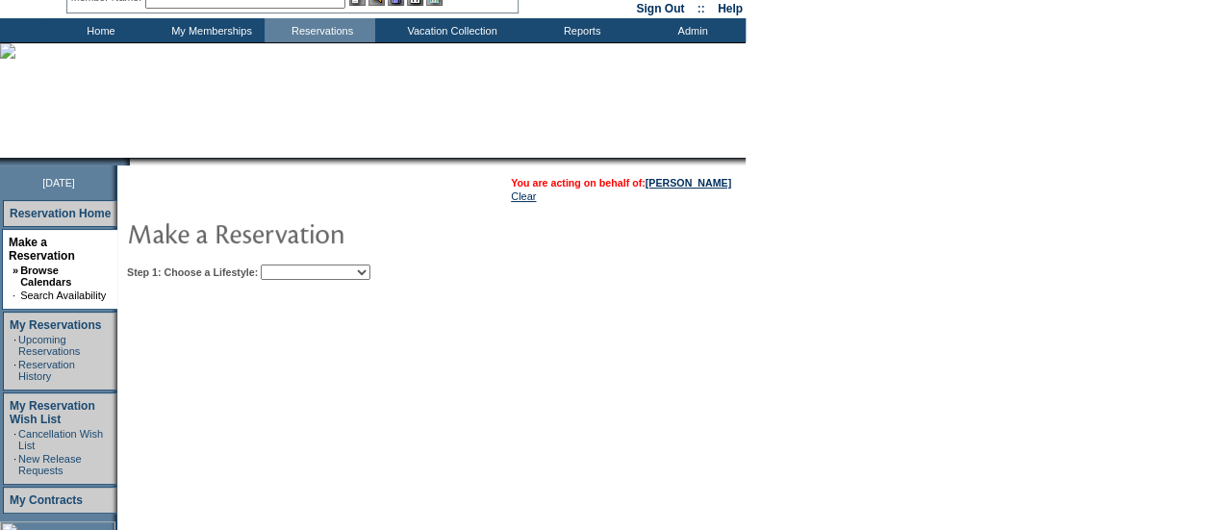
scroll to position [92, 0]
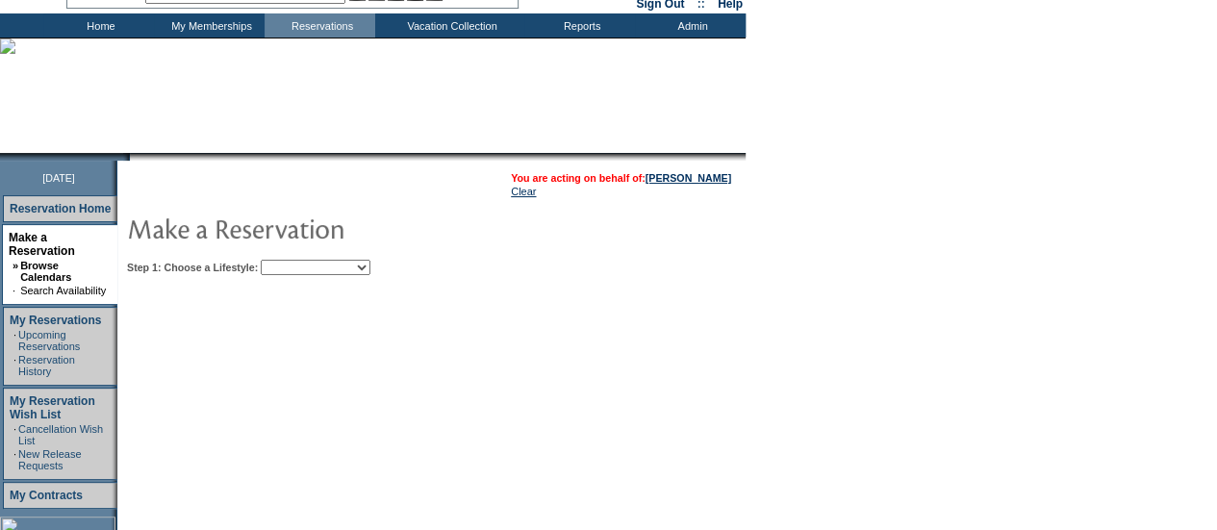
click at [371, 271] on select "Beach Leisure Metropolitan Mountain OIAL for Adventure OIAL for Couples OIAL fo…" at bounding box center [316, 267] width 110 height 15
select select "Mountain"
click at [294, 260] on select "Beach Leisure Metropolitan Mountain OIAL for Adventure OIAL for Couples OIAL fo…" at bounding box center [316, 267] width 110 height 15
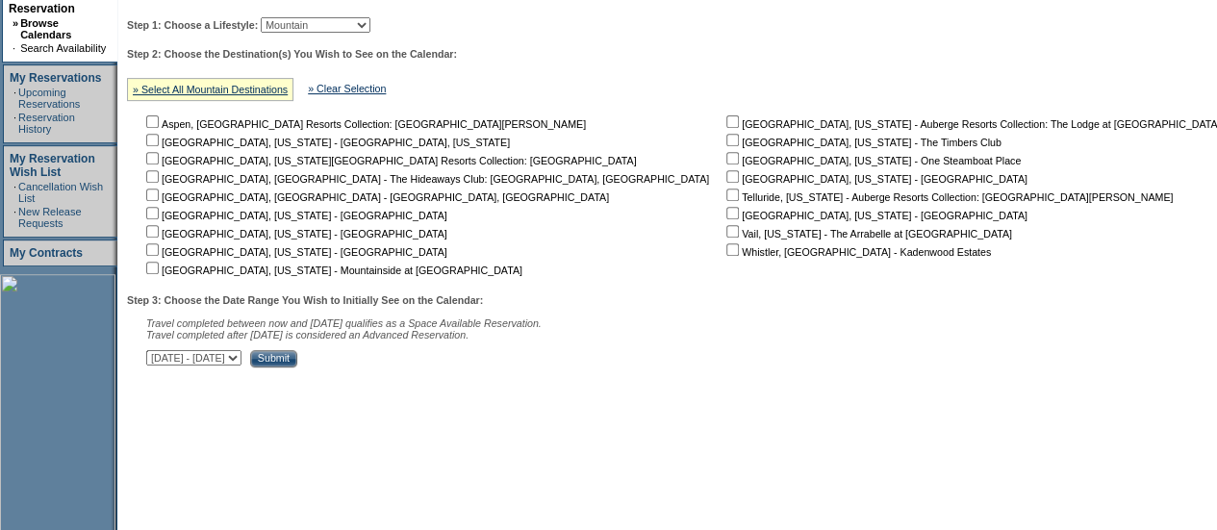
scroll to position [349, 0]
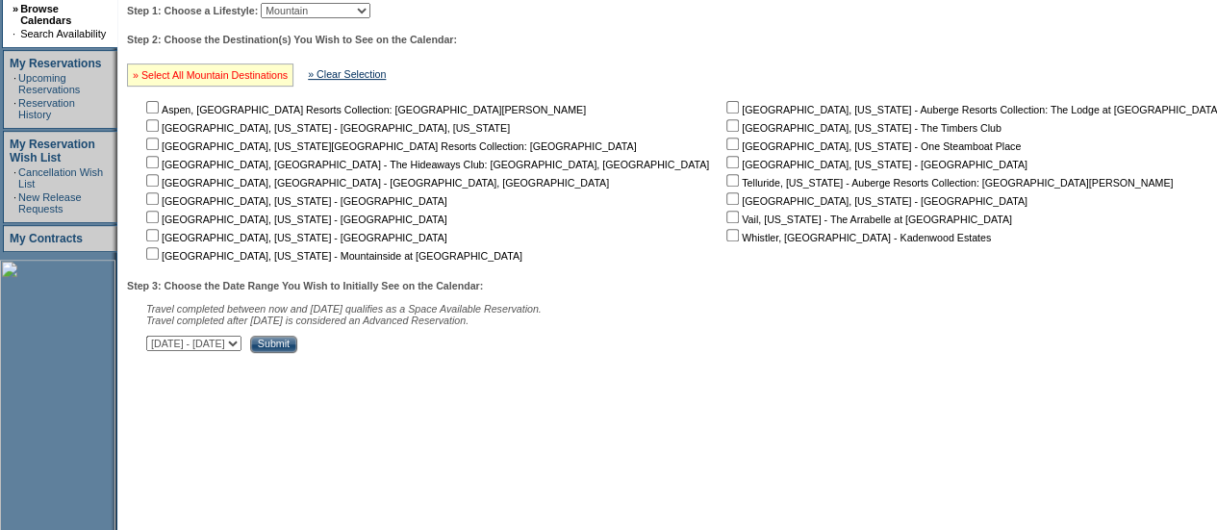
click at [259, 78] on link "» Select All Mountain Destinations" at bounding box center [210, 75] width 155 height 12
checkbox input "true"
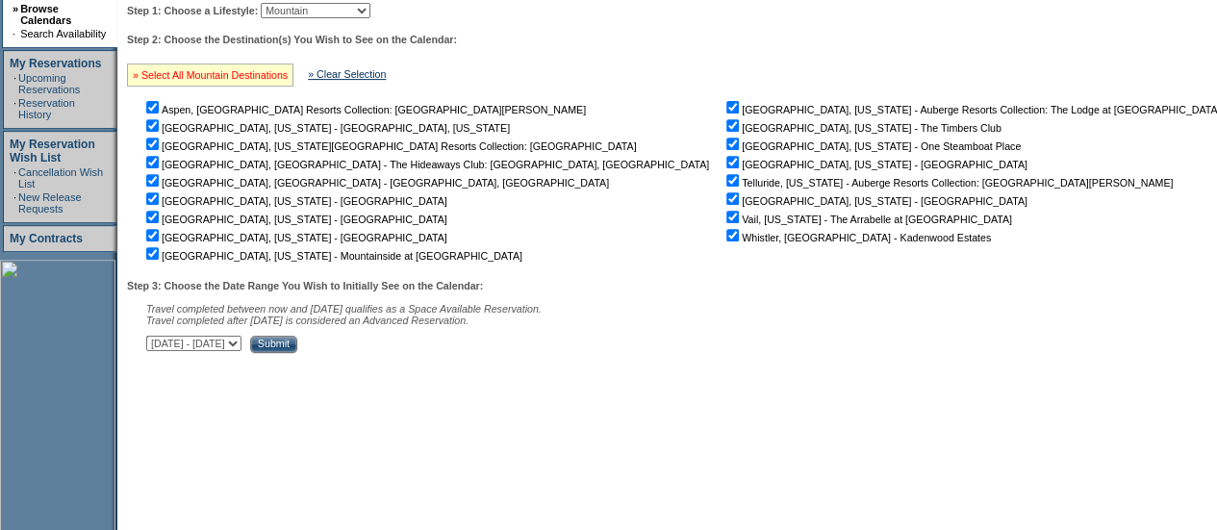
checkbox input "true"
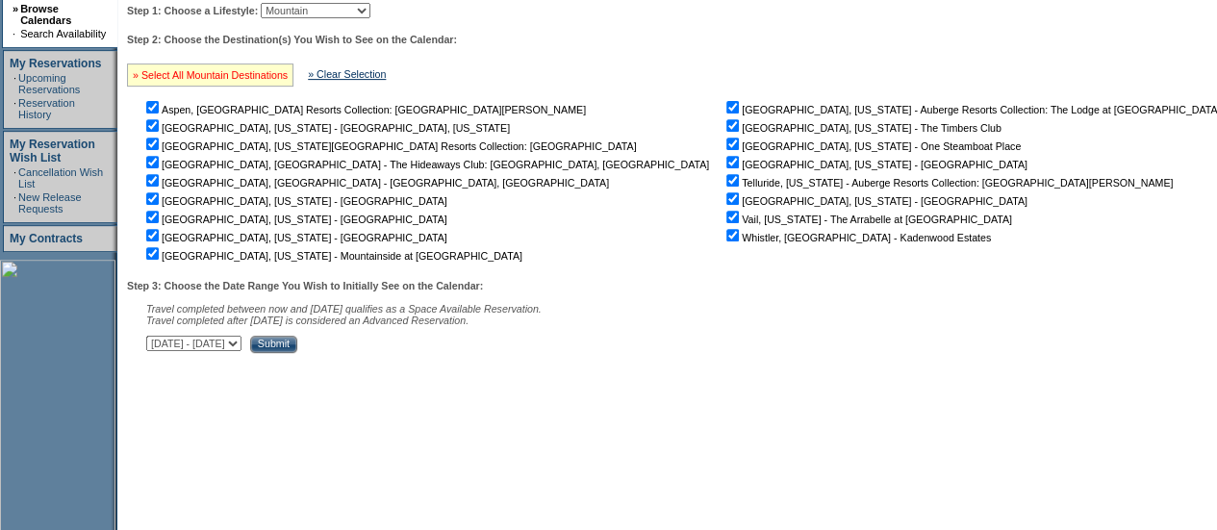
checkbox input "true"
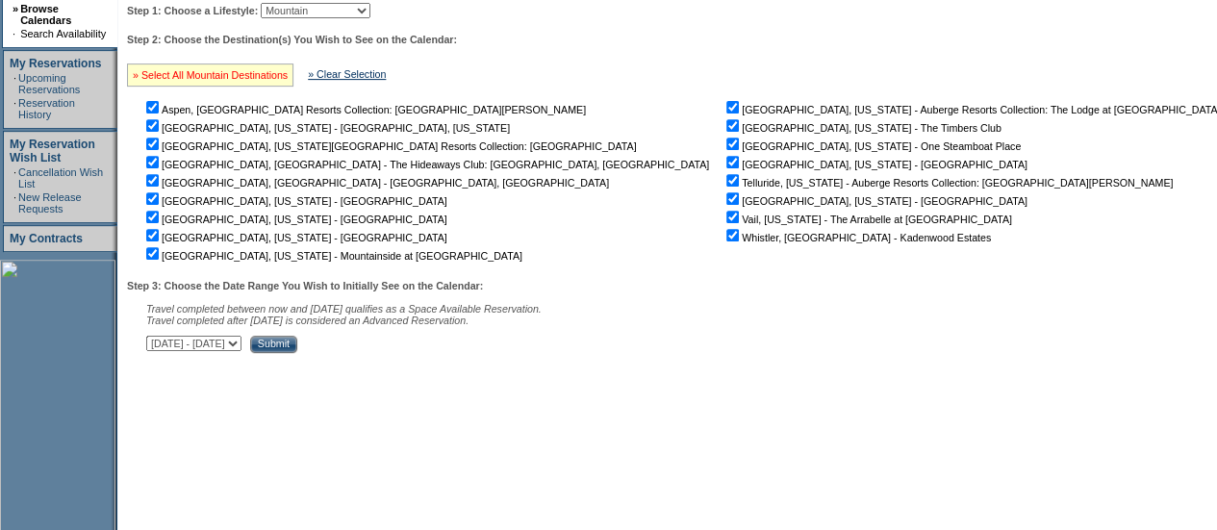
checkbox input "true"
click at [242, 345] on select "October 1, 2025 - November 15, 2025 November 16, 2025 - December 30, 2025 Decem…" at bounding box center [193, 343] width 95 height 15
select select "2/9/2027|3/25/2027"
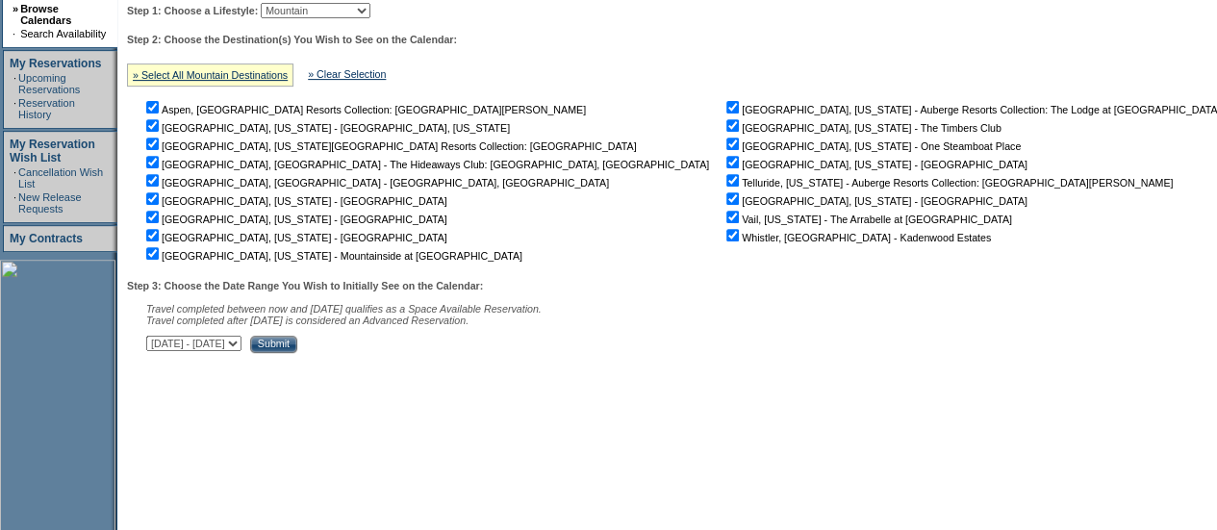
click at [156, 340] on select "October 1, 2025 - November 15, 2025 November 16, 2025 - December 30, 2025 Decem…" at bounding box center [193, 343] width 95 height 15
click at [297, 348] on input "Submit" at bounding box center [273, 344] width 47 height 17
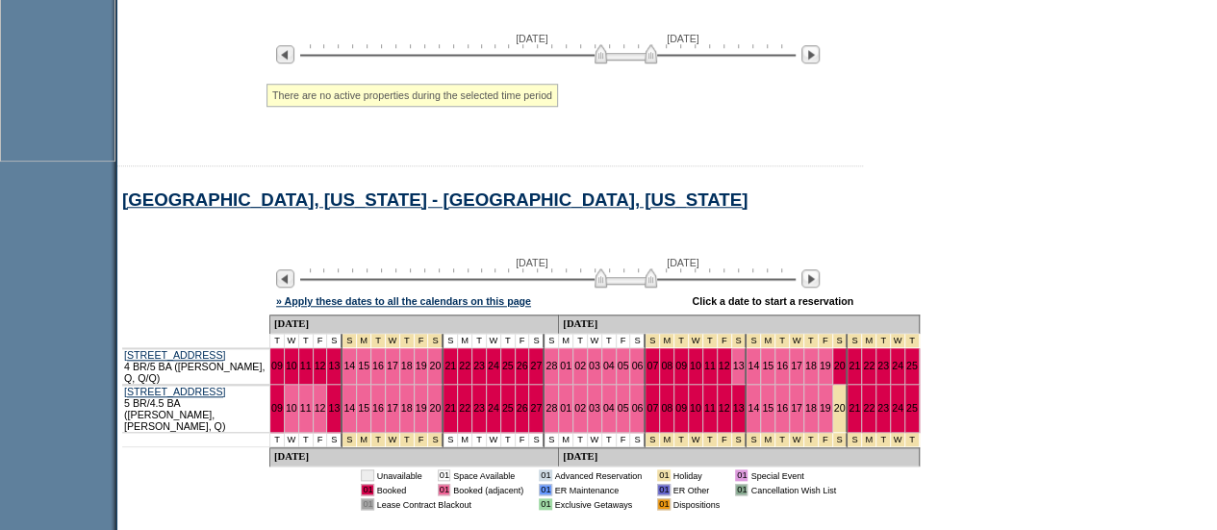
scroll to position [867, 0]
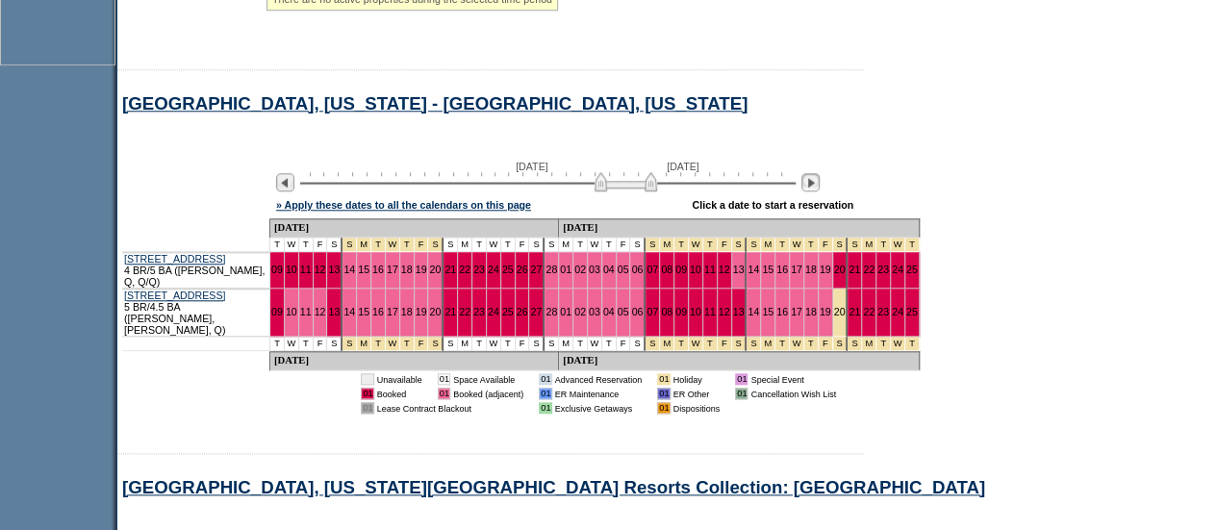
click at [820, 192] on img at bounding box center [811, 182] width 18 height 18
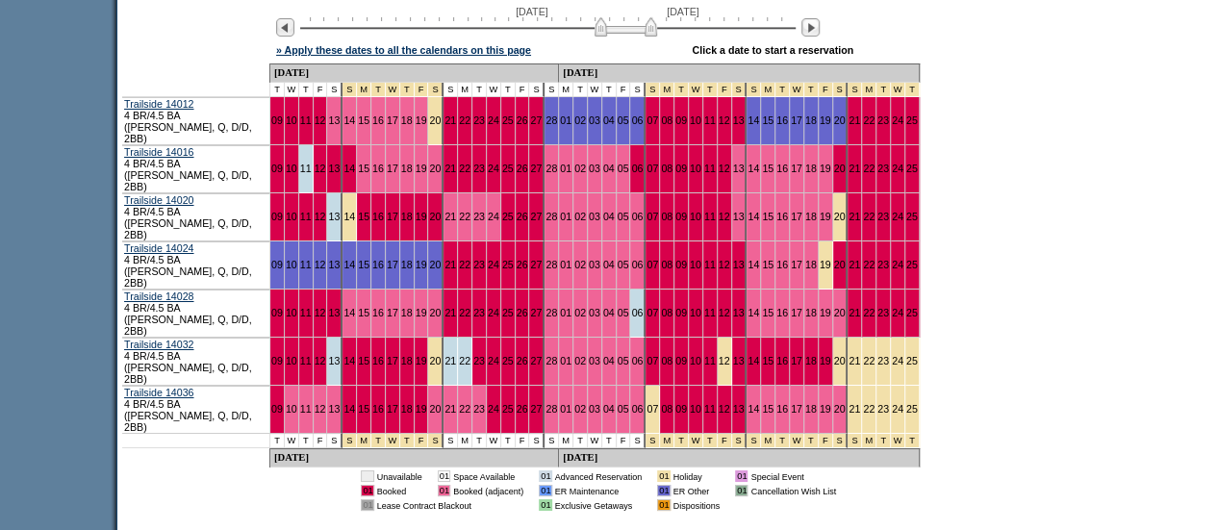
scroll to position [3309, 0]
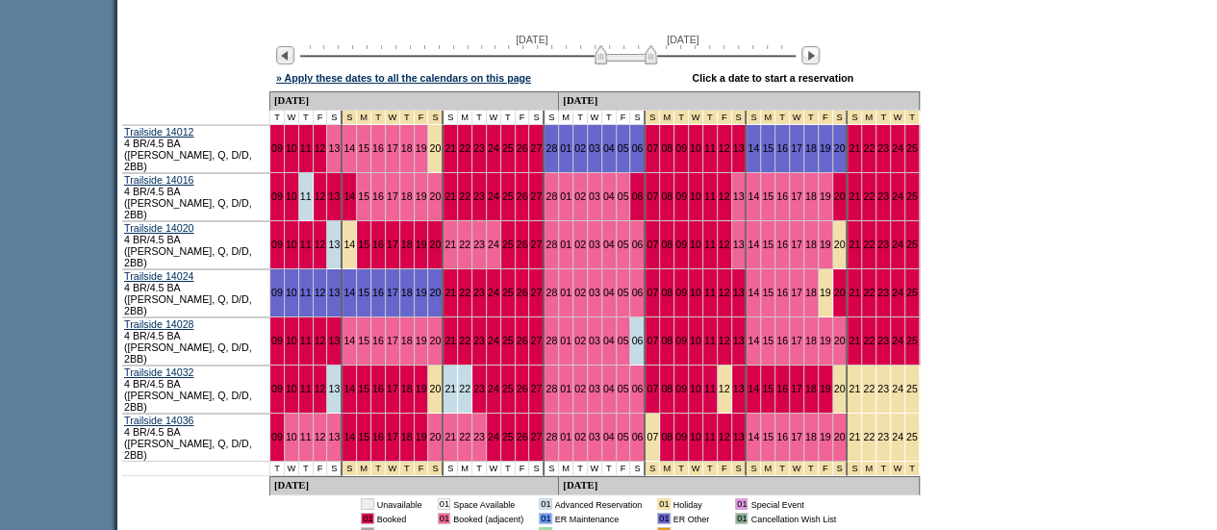
scroll to position [3377, 0]
click at [820, 47] on img at bounding box center [811, 56] width 18 height 18
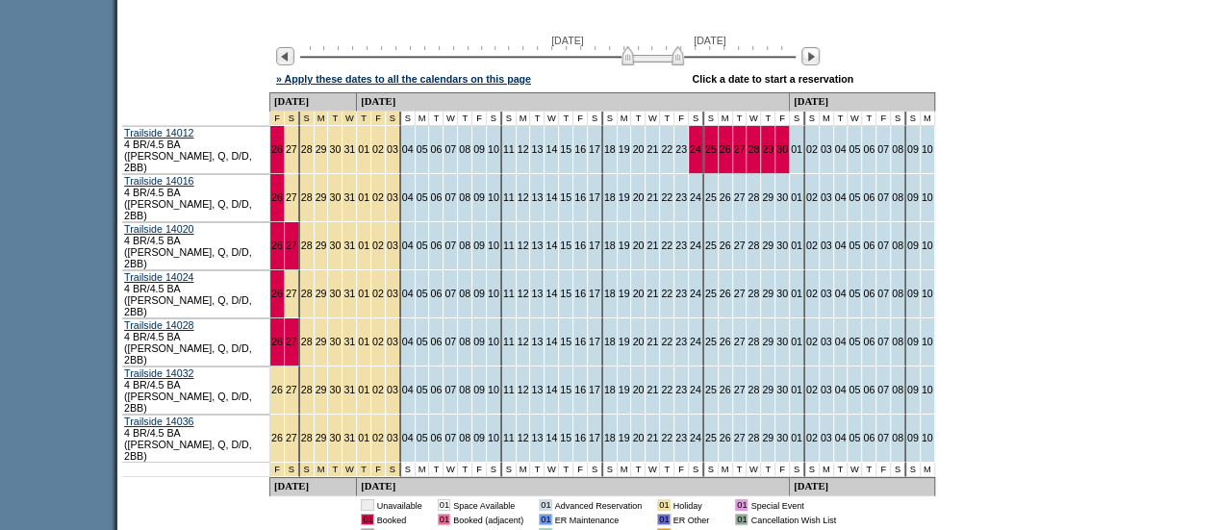
click at [291, 35] on div "[DATE] [DATE]" at bounding box center [544, 51] width 555 height 33
click at [294, 47] on img at bounding box center [285, 56] width 18 height 18
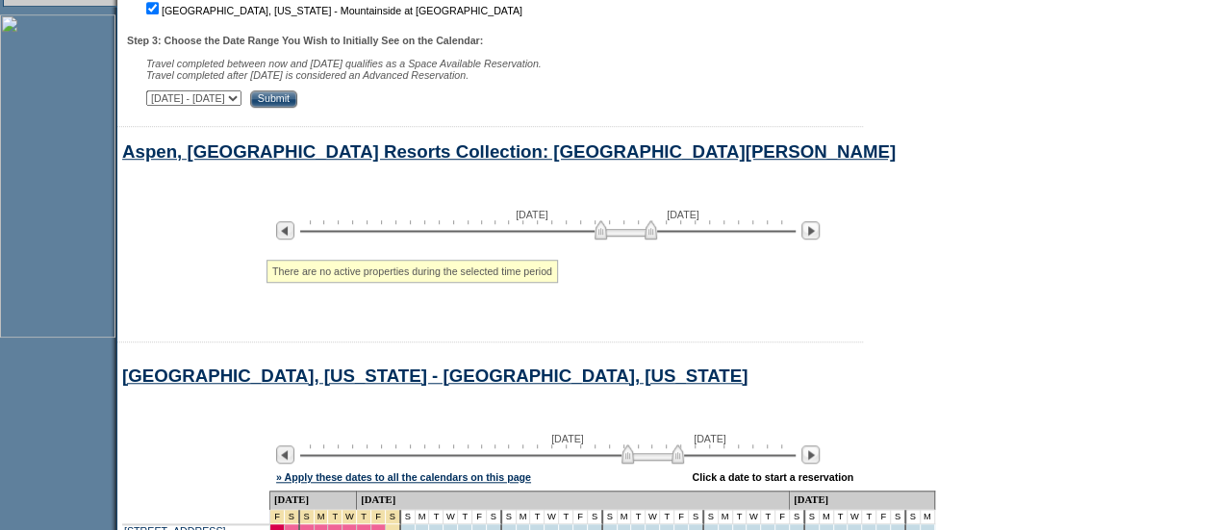
scroll to position [0, 0]
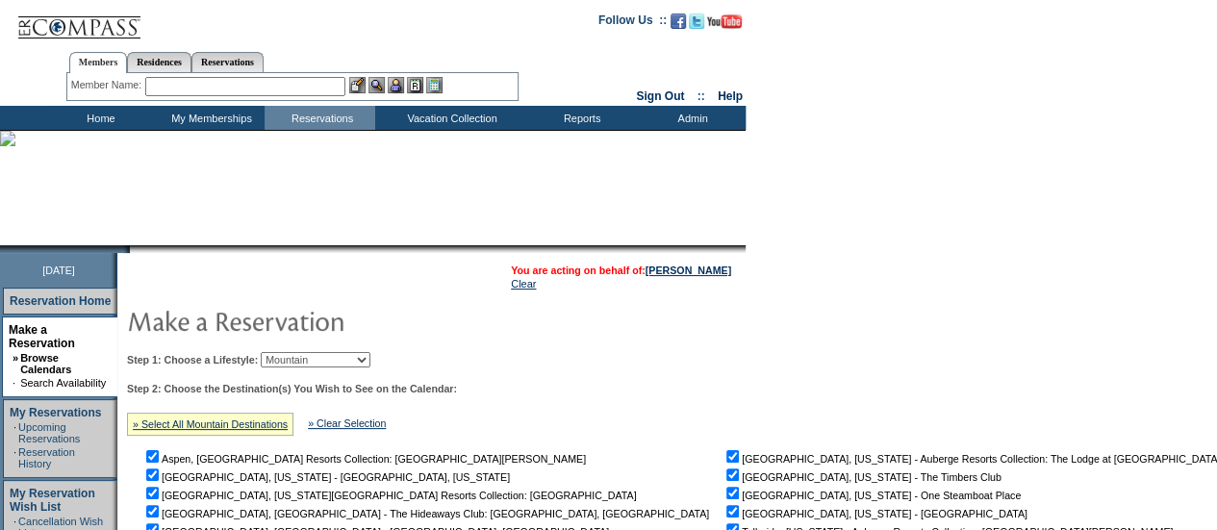
click at [343, 363] on select "Beach Leisure Metropolitan Mountain OIAL for Adventure OIAL for Couples OIAL fo…" at bounding box center [316, 359] width 110 height 15
select select "Metropolitan"
click at [294, 352] on select "Beach Leisure Metropolitan Mountain OIAL for Adventure OIAL for Couples OIAL fo…" at bounding box center [316, 359] width 110 height 15
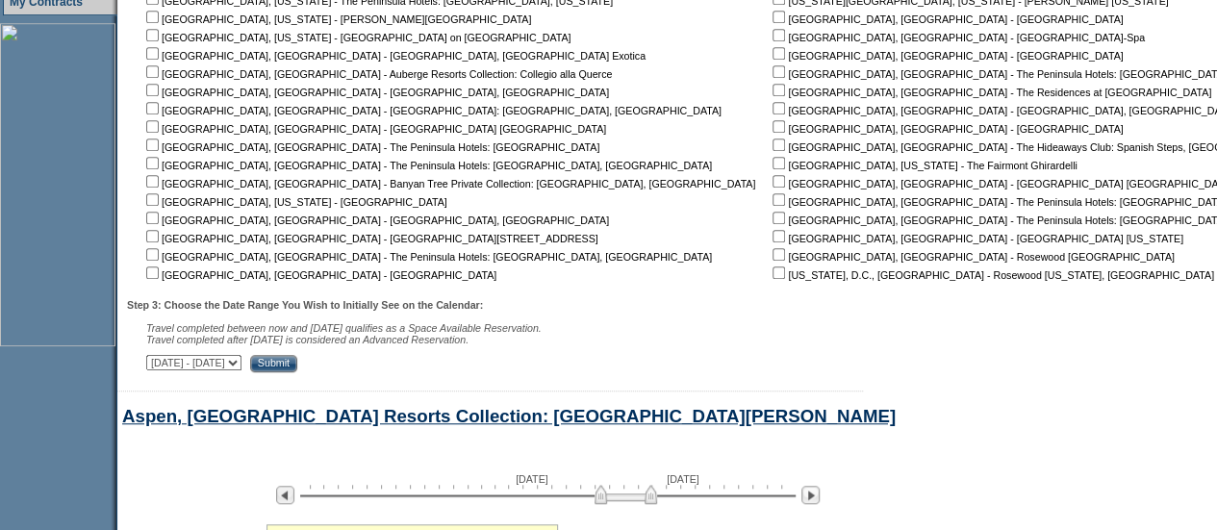
scroll to position [591, 0]
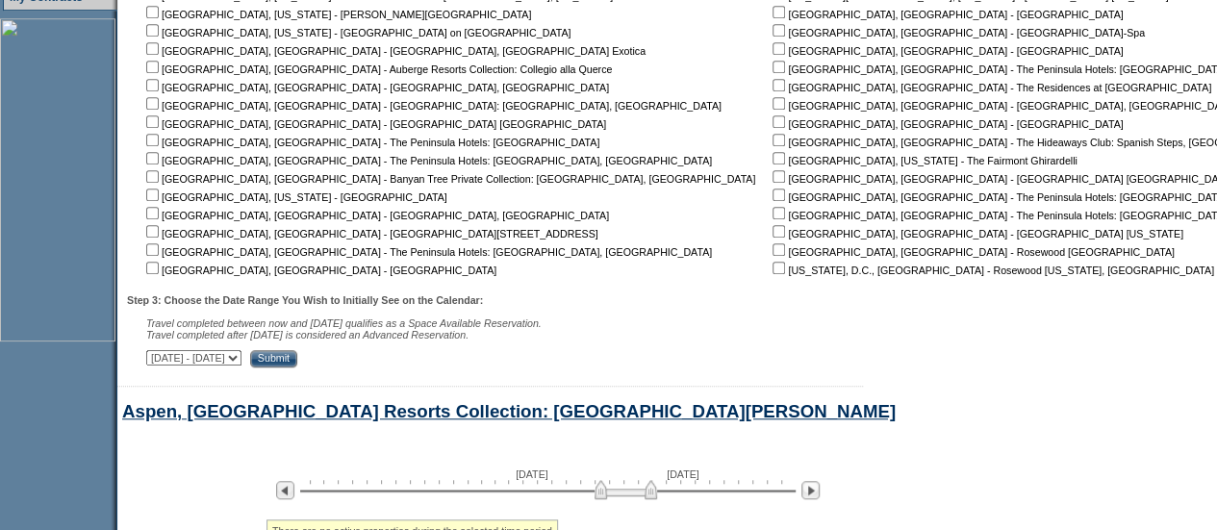
click at [159, 234] on input "checkbox" at bounding box center [152, 231] width 13 height 13
checkbox input "true"
click at [428, 352] on div "Step 3: Choose the Date Range You Wish to Initially See on the Calendar: Travel…" at bounding box center [774, 330] width 1294 height 73
click at [297, 357] on input "Submit" at bounding box center [273, 358] width 47 height 17
